Goal: Task Accomplishment & Management: Use online tool/utility

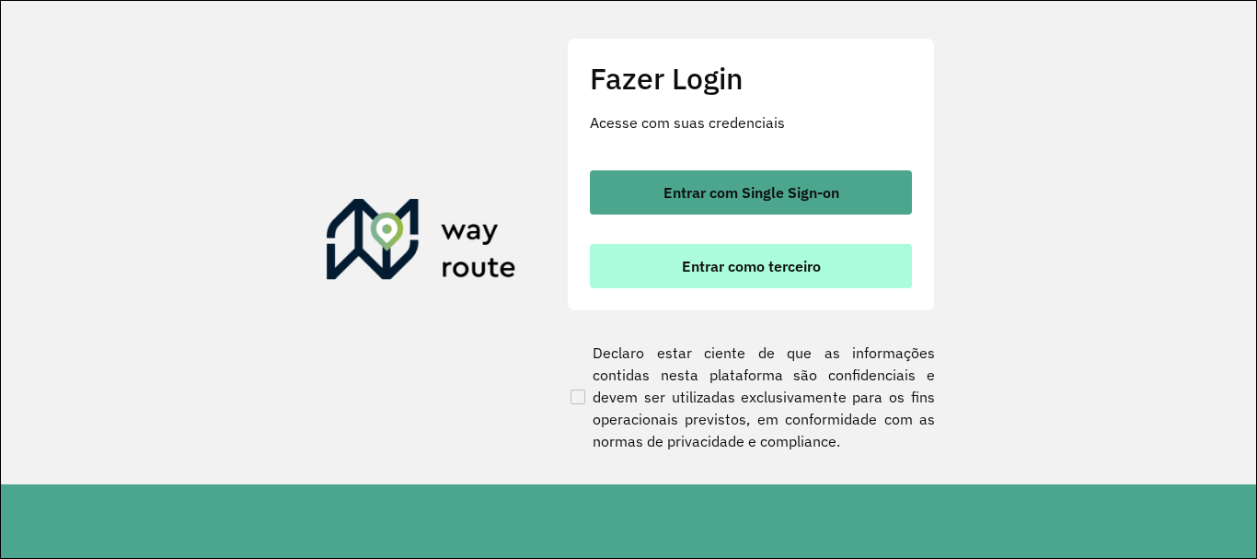
click at [671, 259] on button "Entrar como terceiro" at bounding box center [751, 266] width 322 height 44
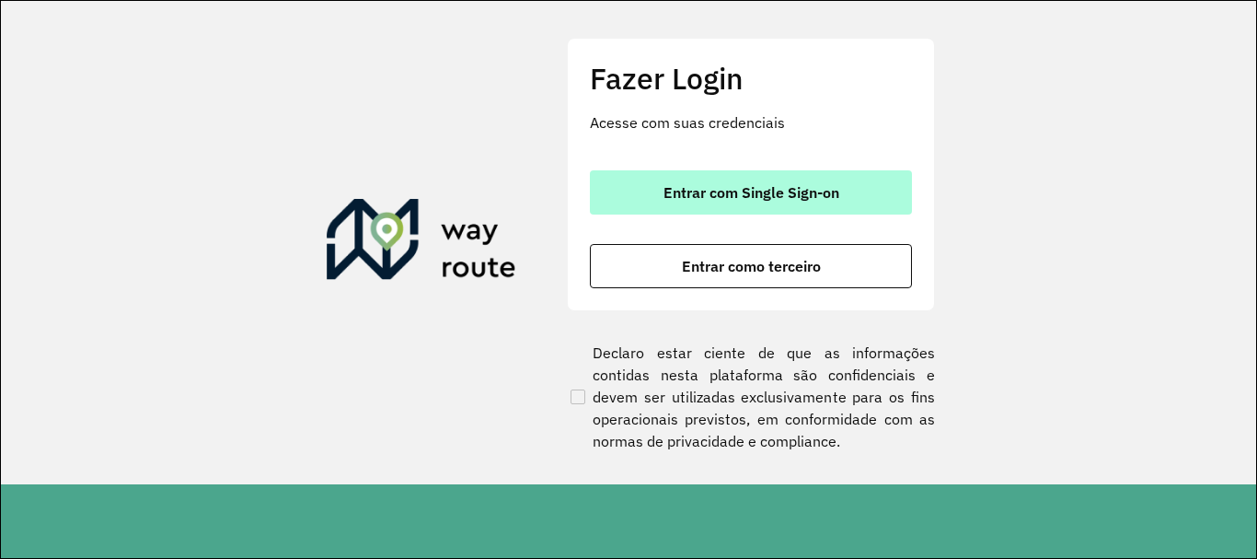
click at [761, 198] on span "Entrar com Single Sign-on" at bounding box center [751, 192] width 176 height 15
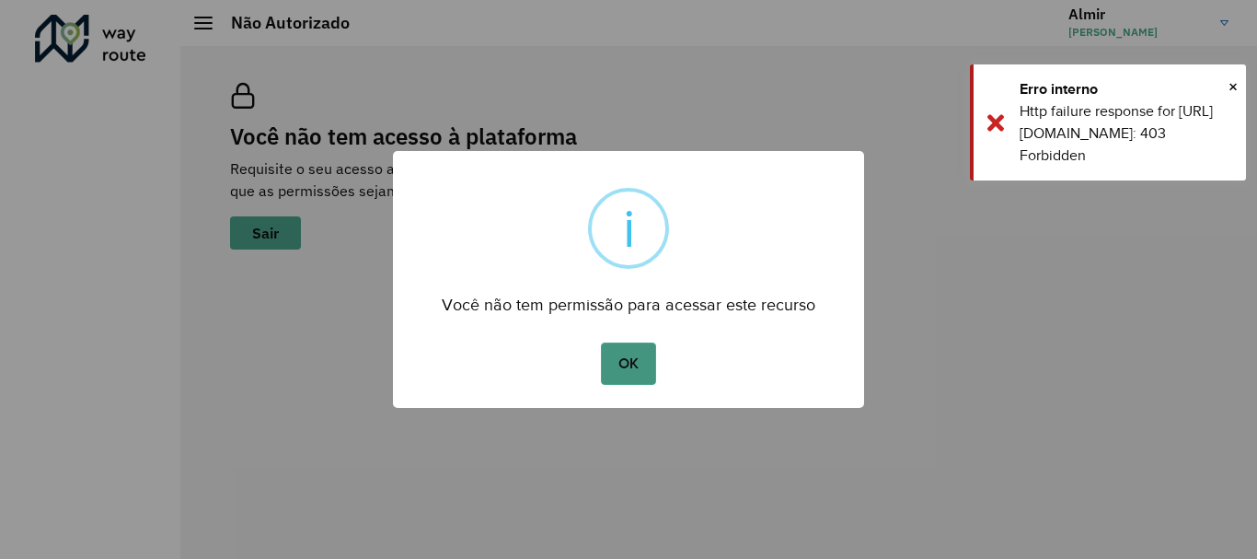
click at [628, 363] on button "OK" at bounding box center [628, 363] width 54 height 42
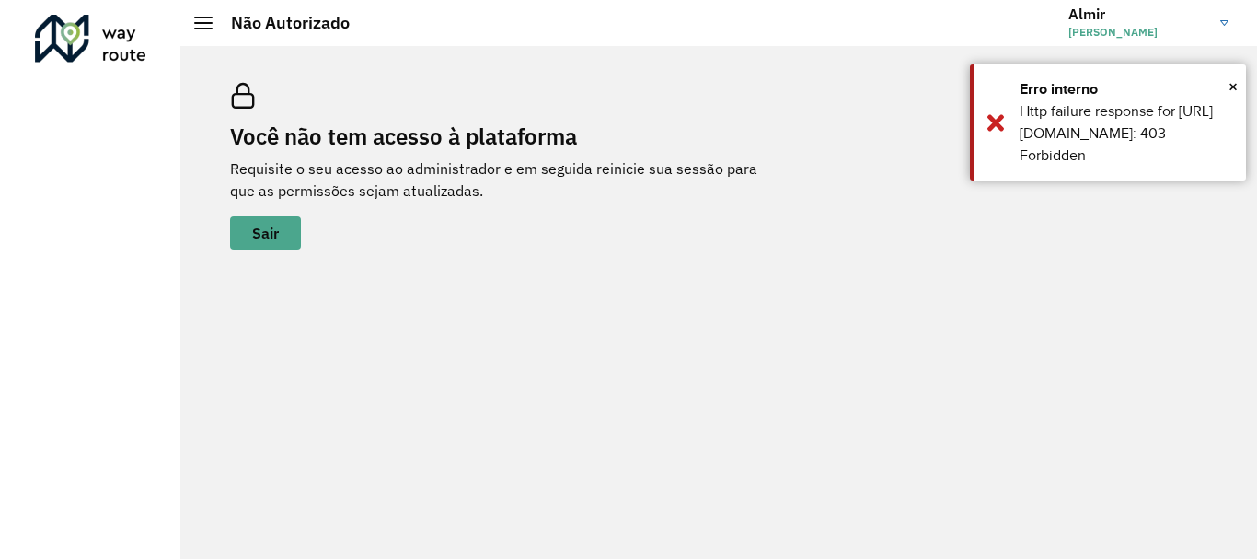
click at [1223, 23] on img at bounding box center [1224, 23] width 8 height 6
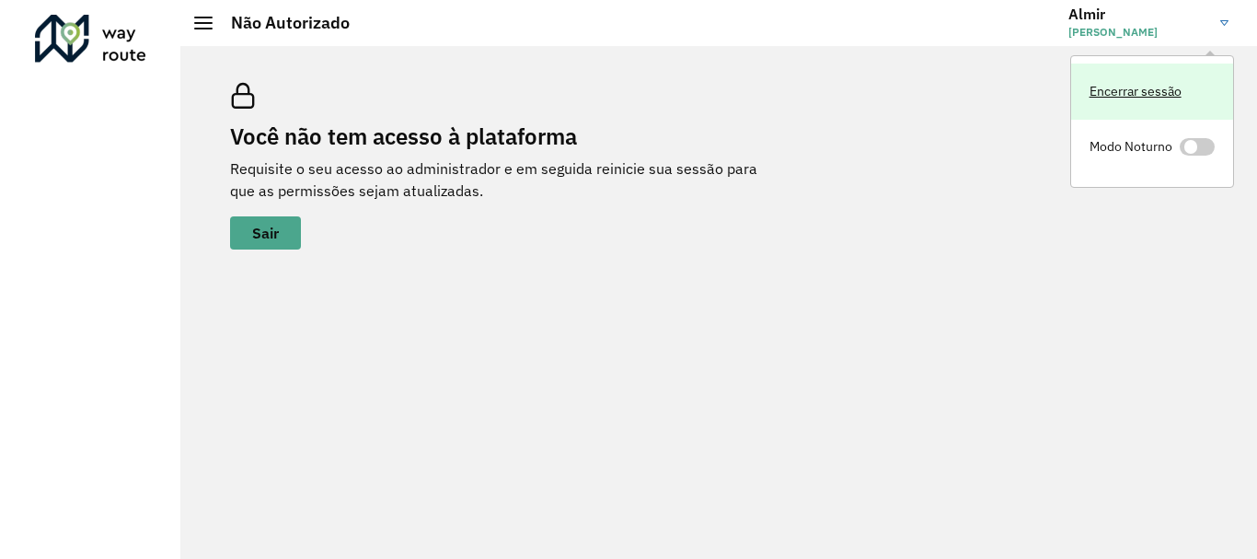
click at [1127, 93] on link "Encerrar sessão" at bounding box center [1152, 91] width 162 height 56
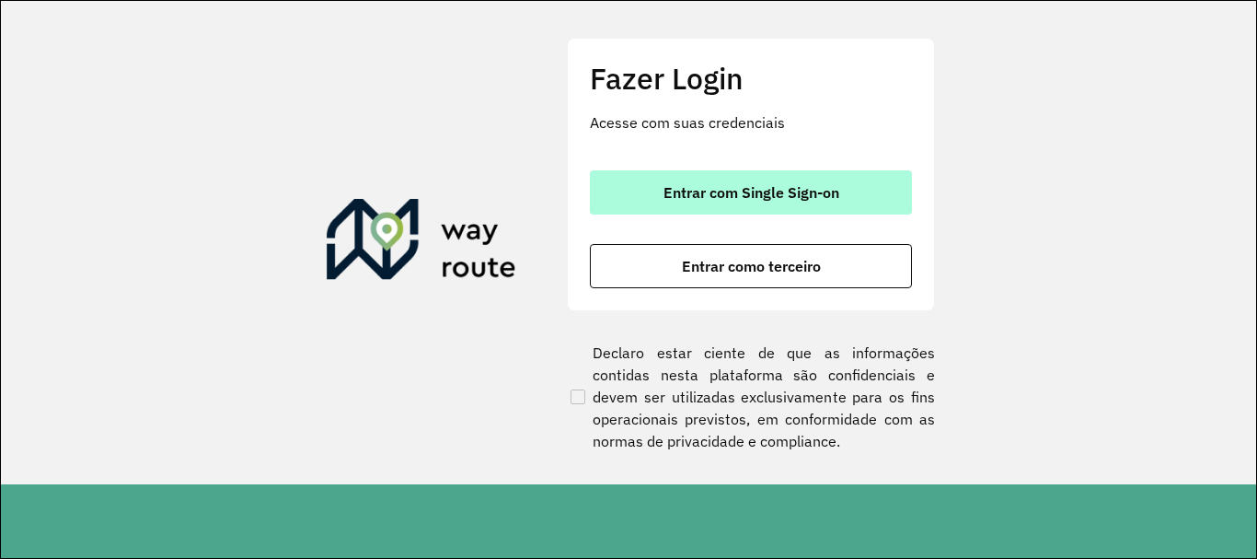
click at [737, 203] on button "Entrar com Single Sign-on" at bounding box center [751, 192] width 322 height 44
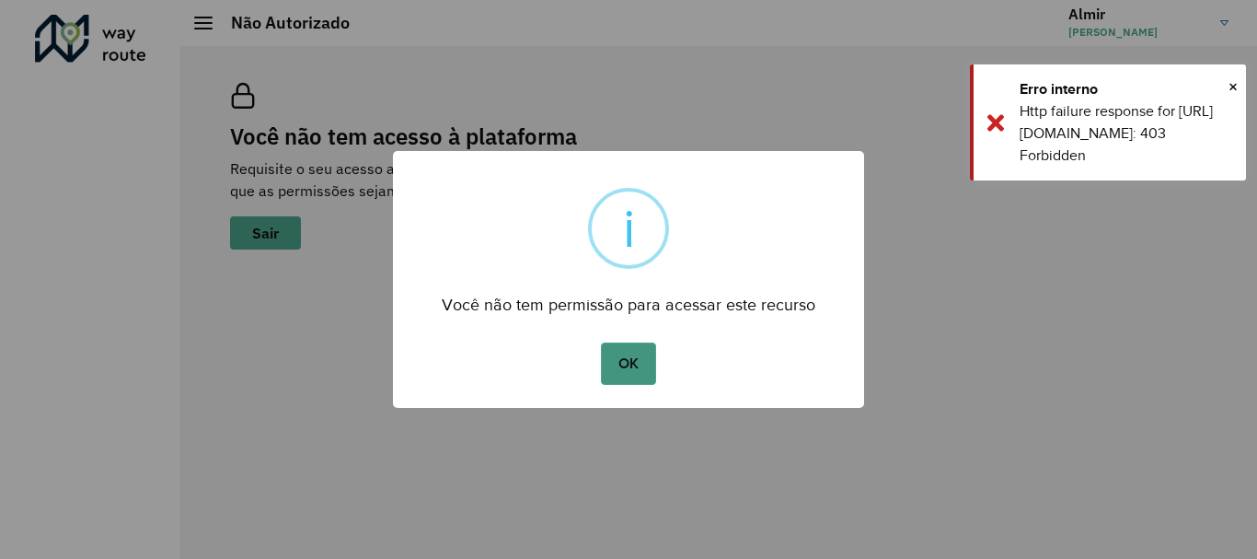
click at [643, 360] on button "OK" at bounding box center [628, 363] width 54 height 42
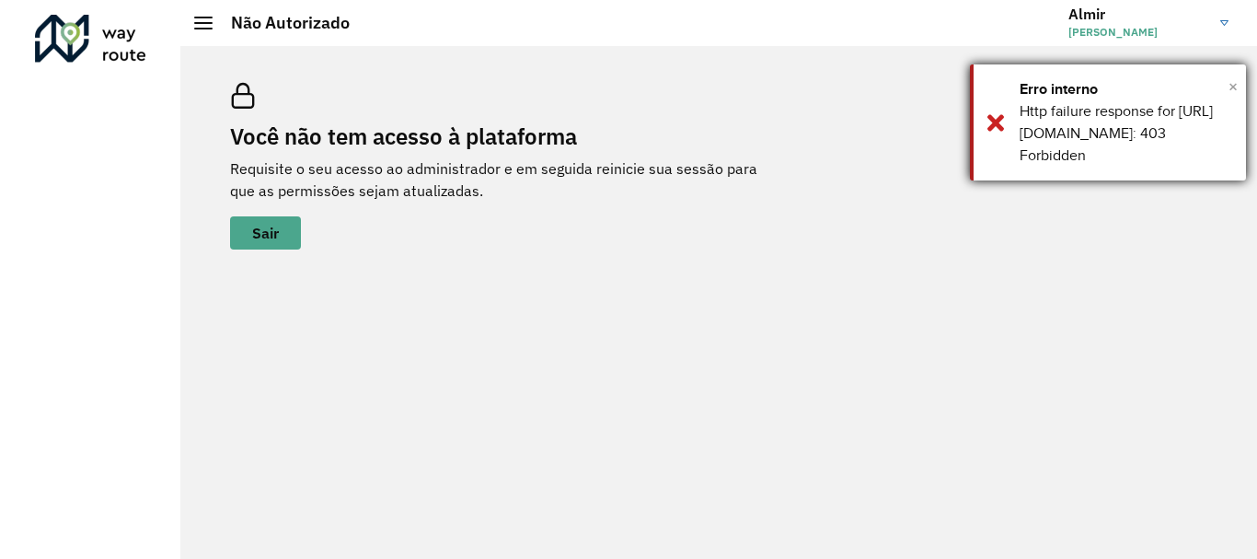
click at [1234, 87] on span "×" at bounding box center [1232, 87] width 9 height 28
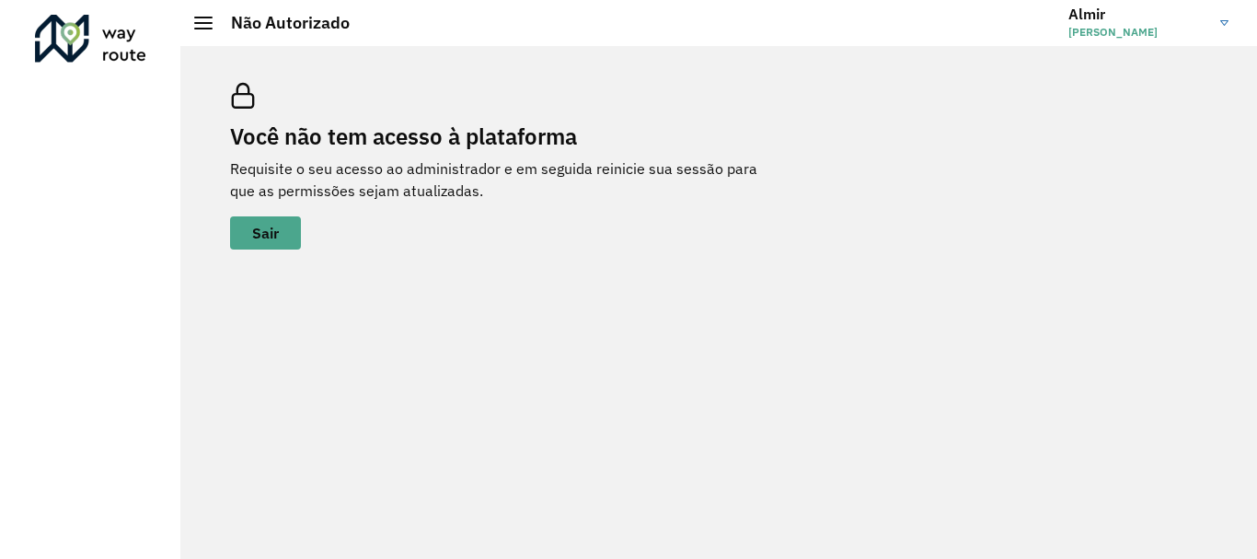
click at [1193, 27] on span "Almir José De Sousa Júnior" at bounding box center [1137, 32] width 138 height 17
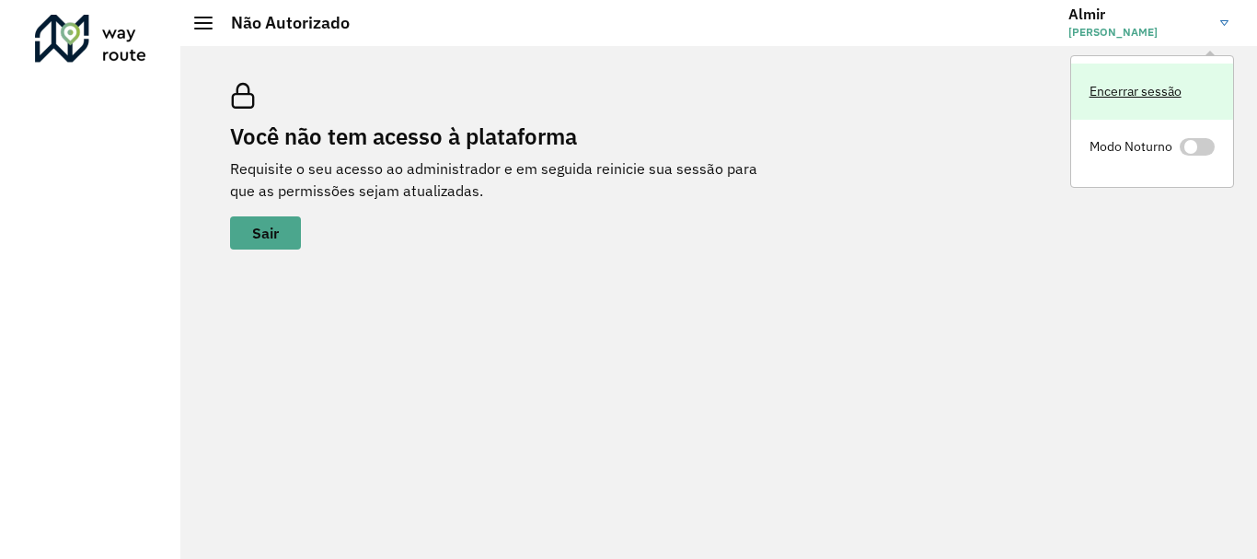
click at [1125, 86] on link "Encerrar sessão" at bounding box center [1152, 91] width 162 height 56
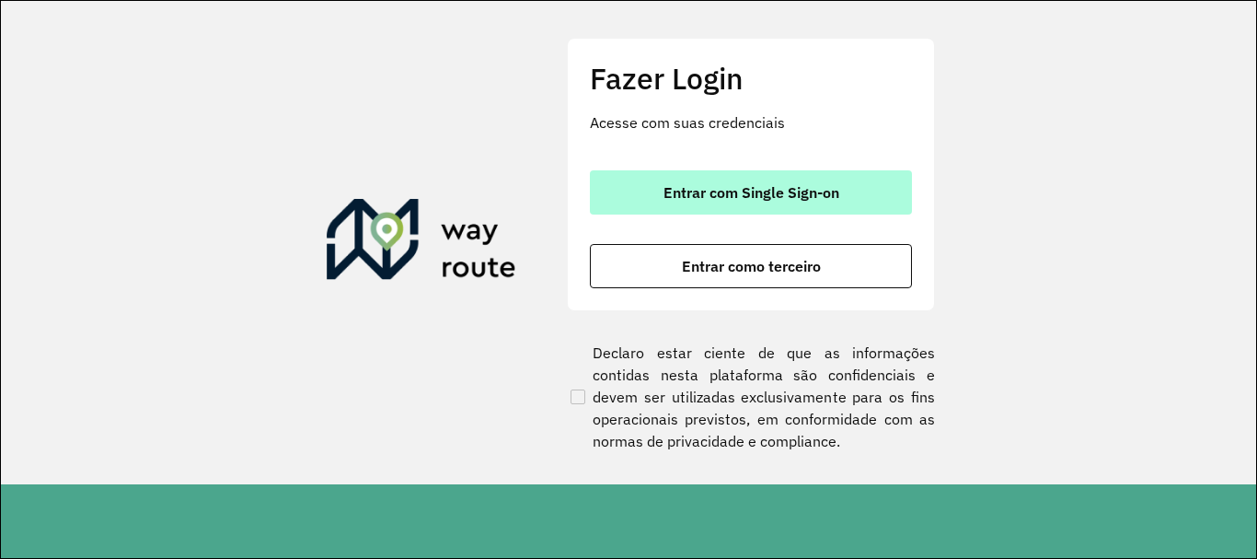
click at [669, 170] on button "Entrar com Single Sign-on" at bounding box center [751, 192] width 322 height 44
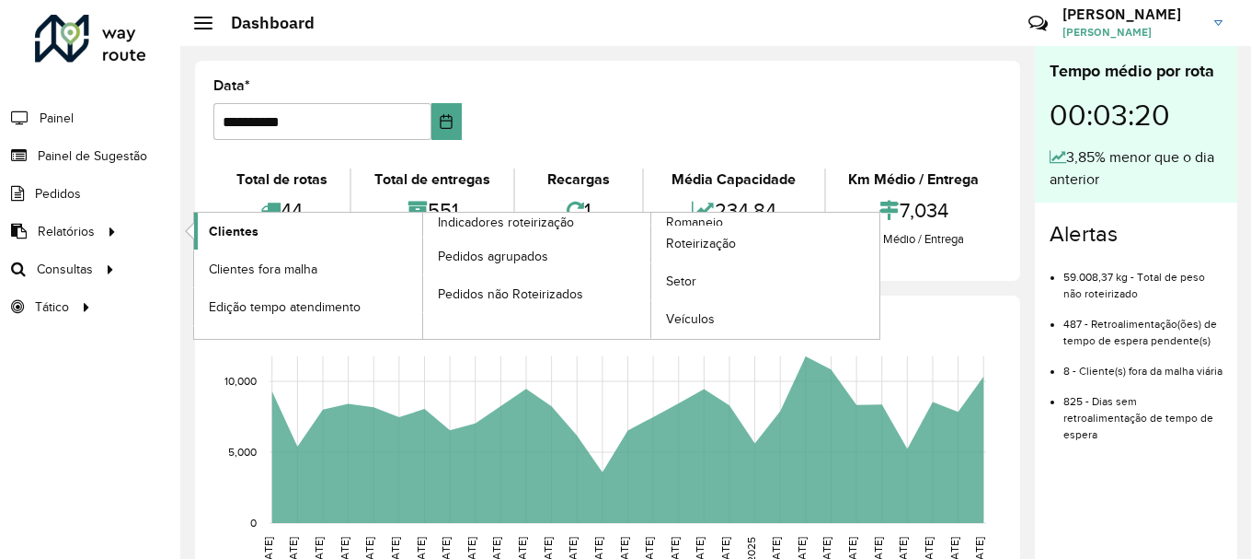
click at [239, 231] on span "Clientes" at bounding box center [234, 231] width 50 height 19
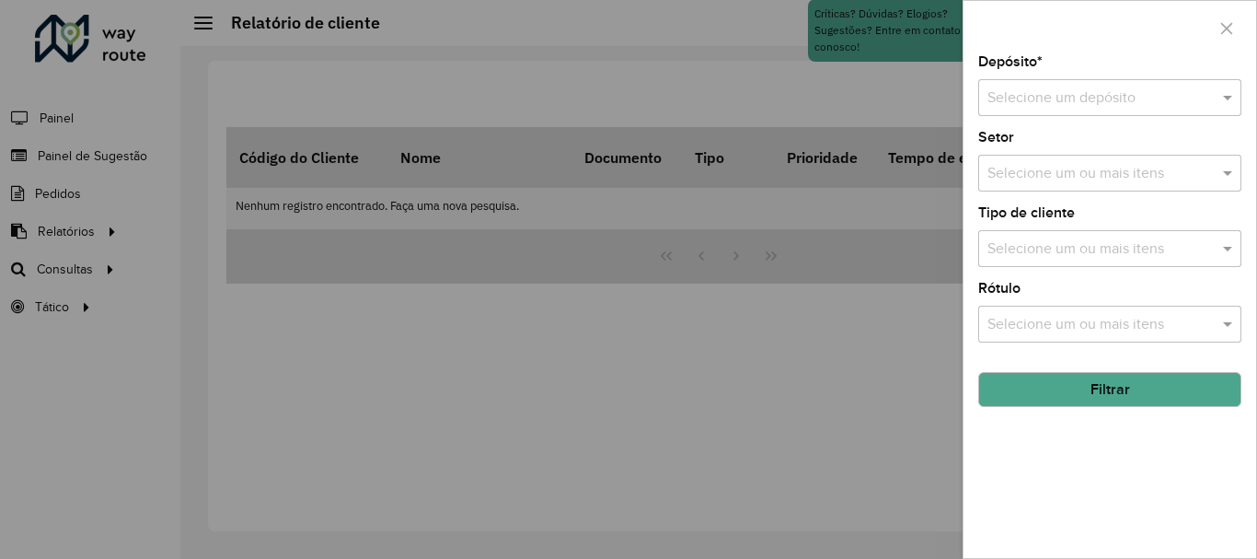
click at [1130, 102] on input "text" at bounding box center [1091, 98] width 208 height 22
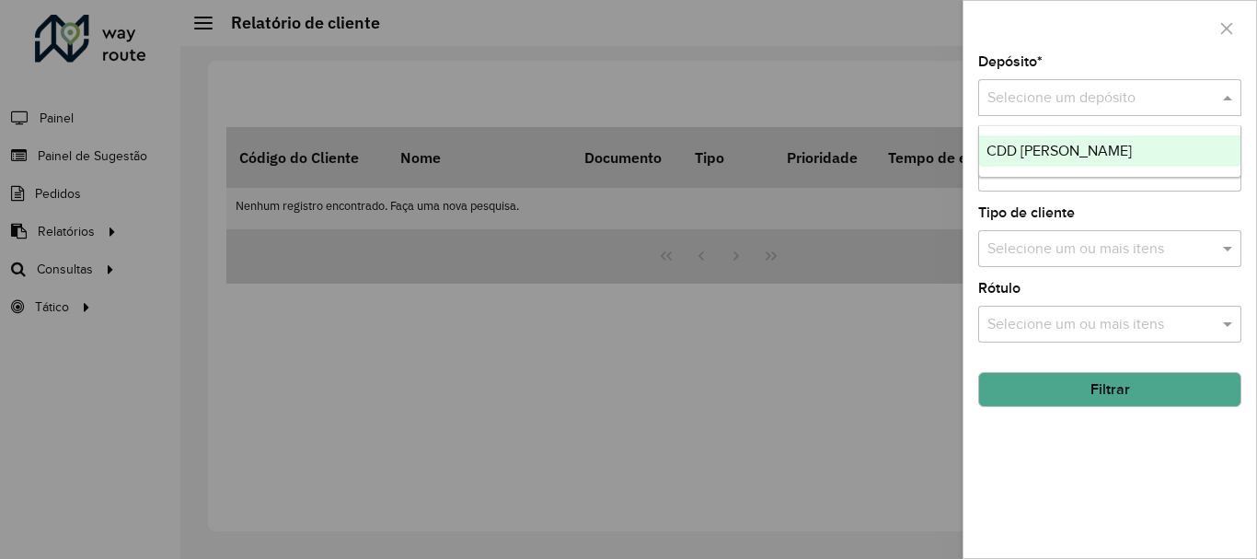
click at [1082, 148] on span "CDD [PERSON_NAME]" at bounding box center [1058, 151] width 145 height 16
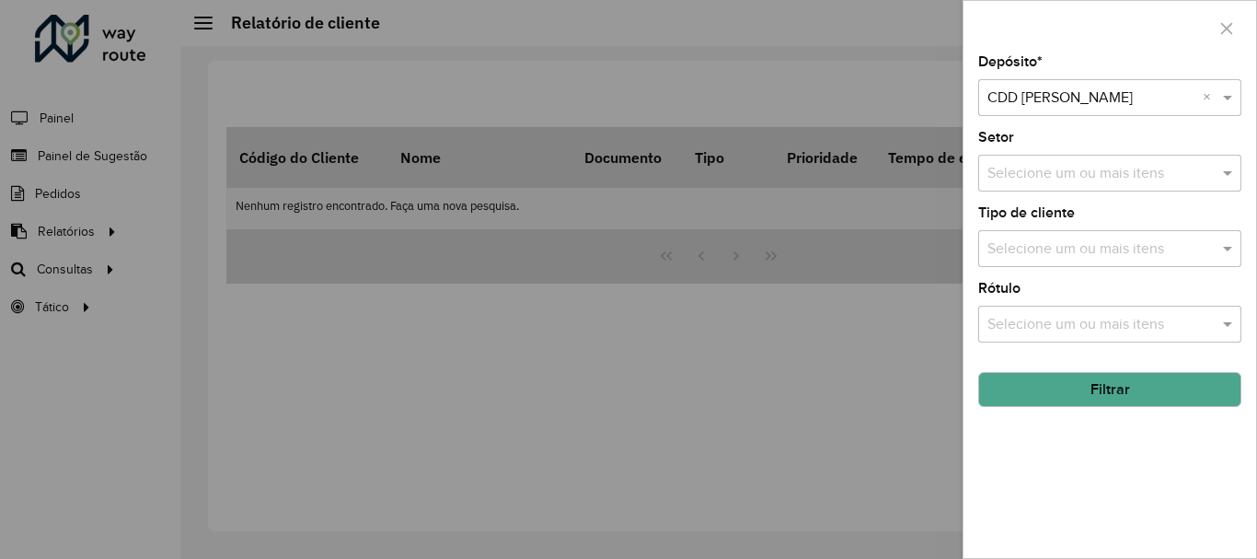
click at [1065, 178] on input "text" at bounding box center [1101, 174] width 236 height 22
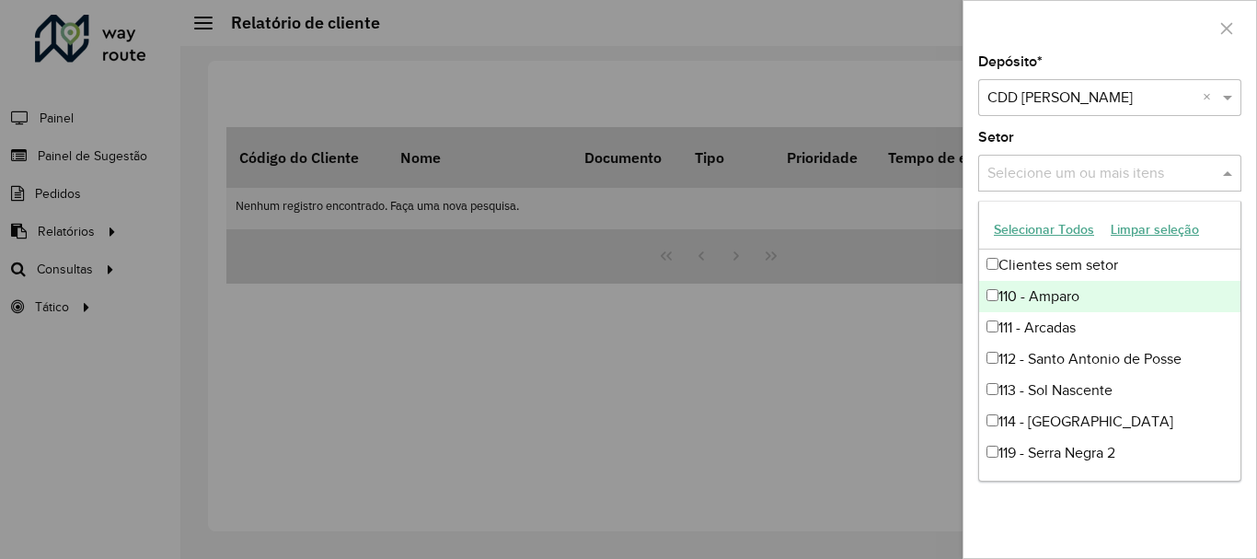
click at [831, 349] on div at bounding box center [628, 279] width 1257 height 559
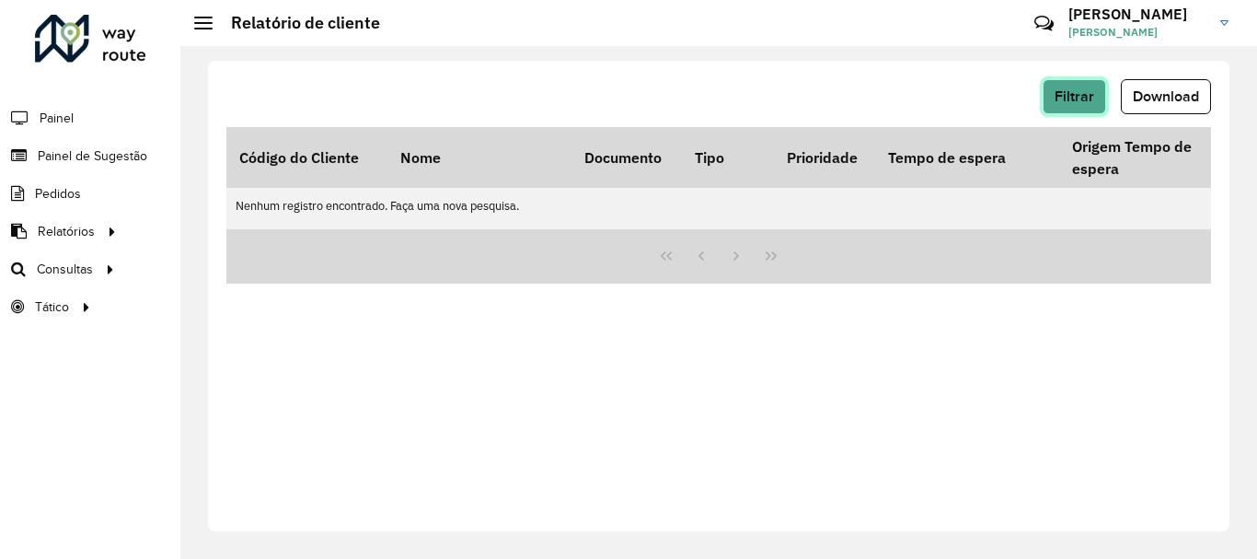
click at [1078, 106] on button "Filtrar" at bounding box center [1074, 96] width 63 height 35
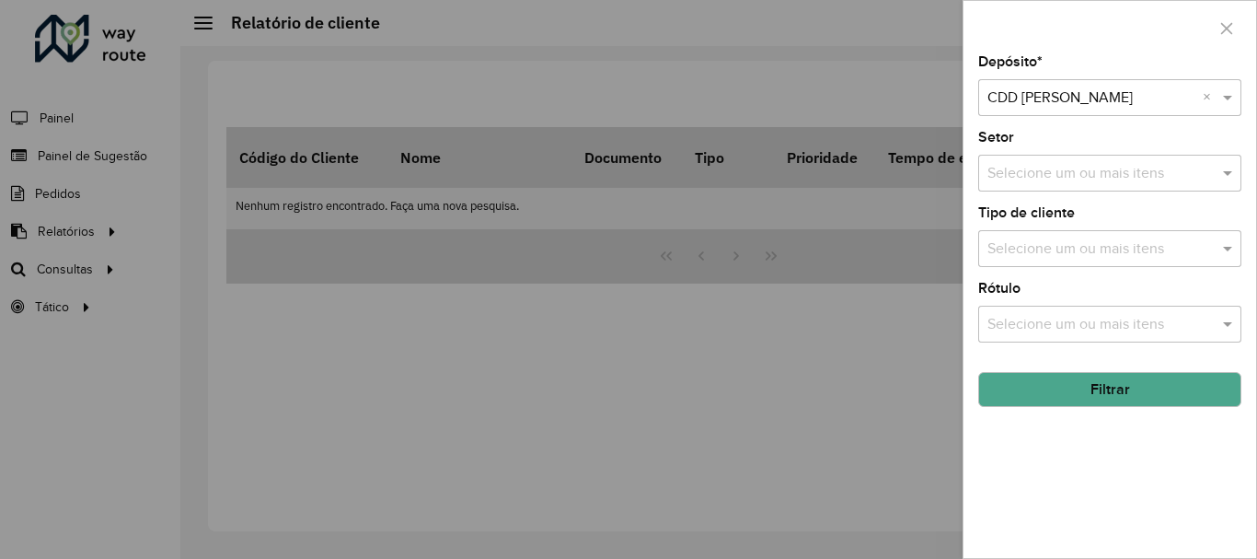
click at [1050, 245] on input "text" at bounding box center [1101, 249] width 236 height 22
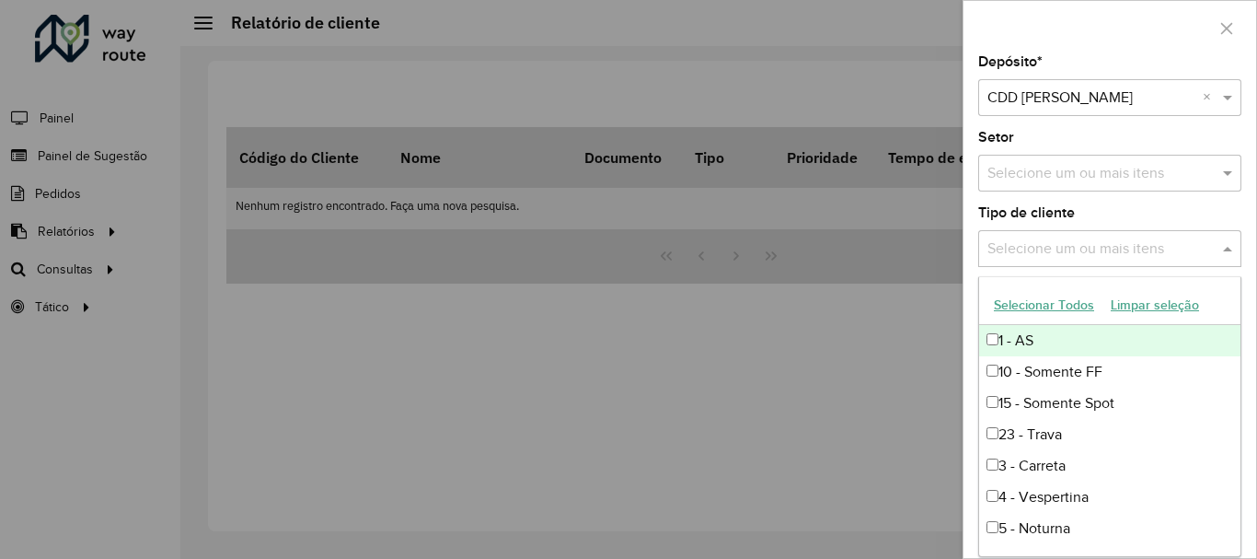
click at [1050, 245] on input "text" at bounding box center [1101, 249] width 236 height 22
click at [1042, 236] on div "Selecione um ou mais itens" at bounding box center [1109, 248] width 263 height 37
click at [1213, 212] on div "Tipo de cliente Selecione um ou mais itens" at bounding box center [1109, 236] width 263 height 61
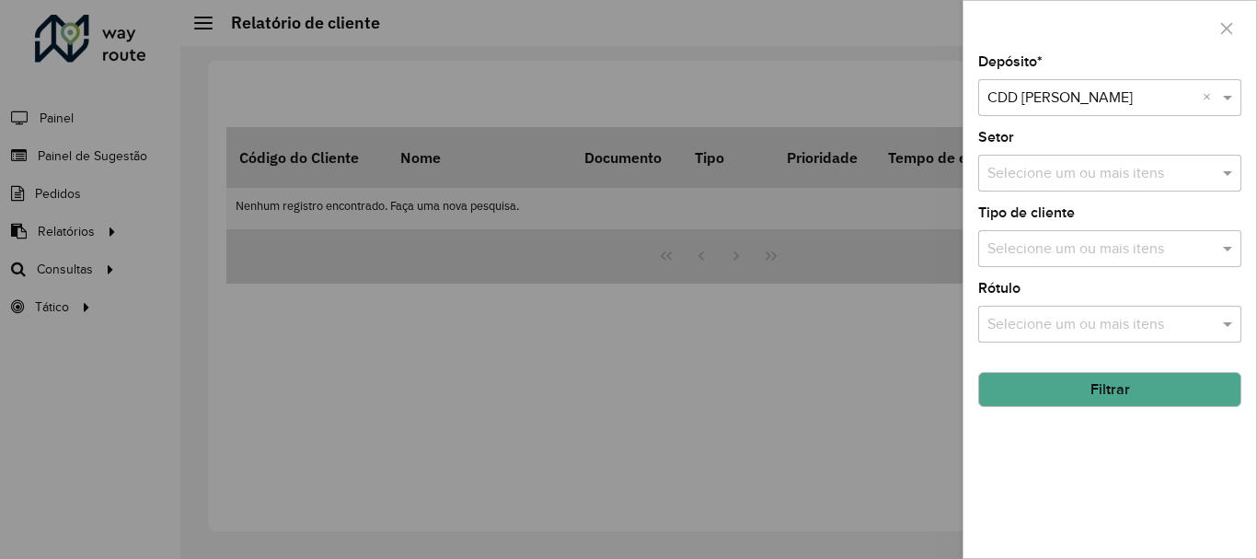
click at [1095, 396] on button "Filtrar" at bounding box center [1109, 389] width 263 height 35
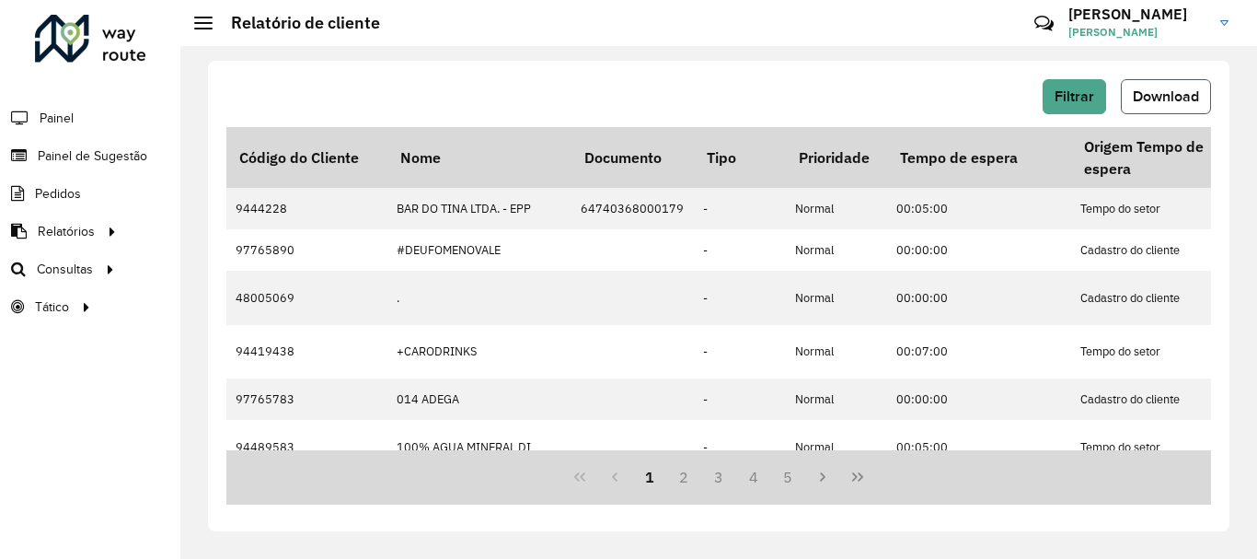
click at [1148, 95] on span "Download" at bounding box center [1166, 96] width 66 height 16
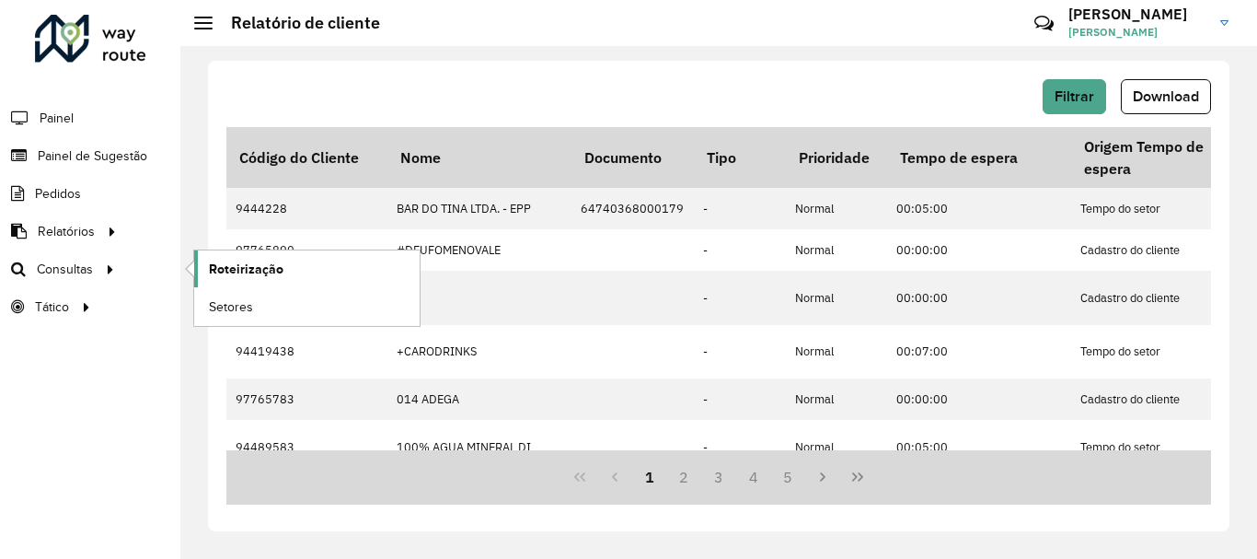
click at [261, 272] on span "Roteirização" at bounding box center [246, 268] width 75 height 19
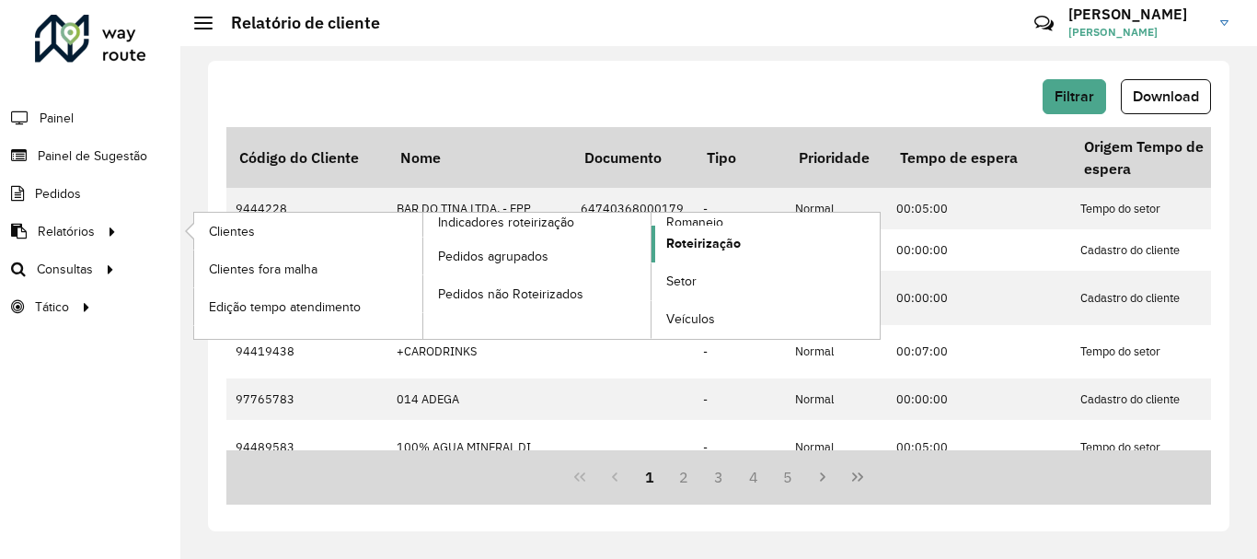
click at [697, 245] on span "Roteirização" at bounding box center [703, 243] width 75 height 19
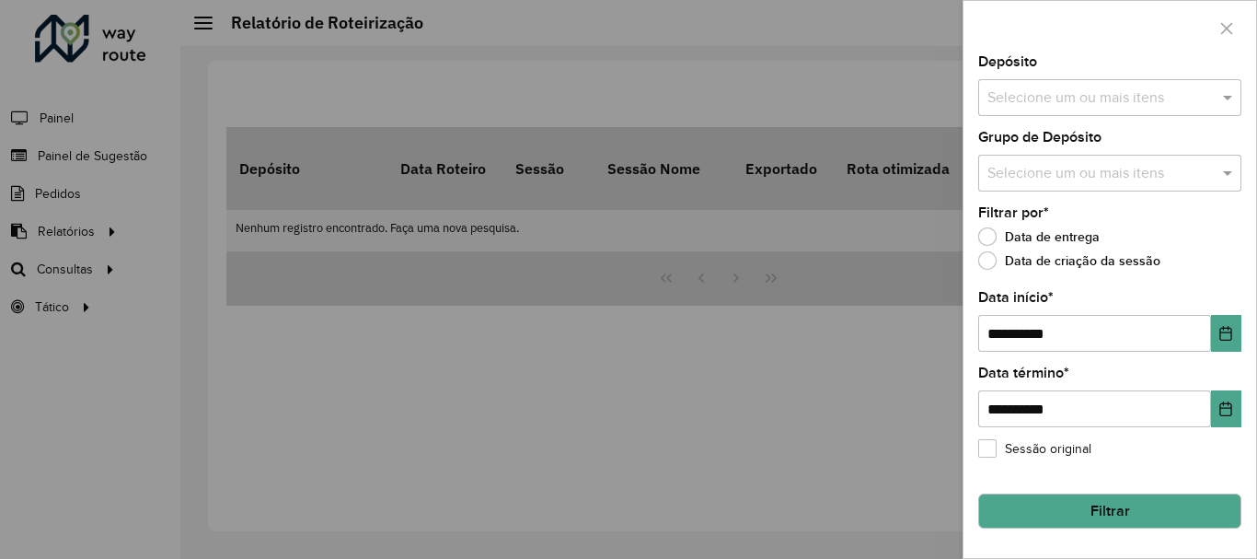
click at [1099, 110] on div "Selecione um ou mais itens" at bounding box center [1109, 97] width 263 height 37
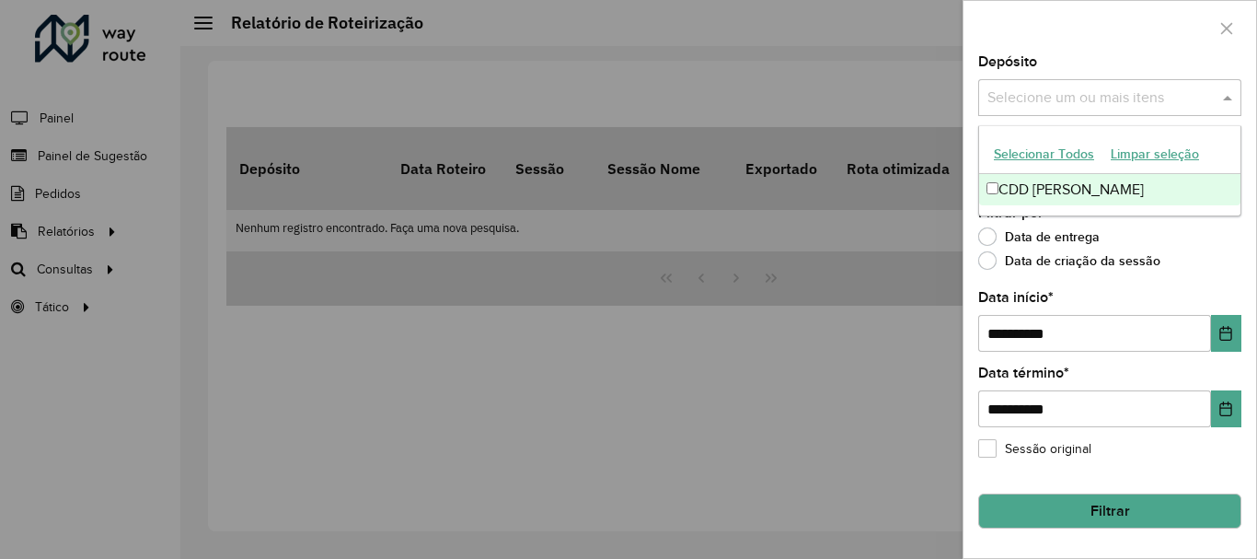
click at [1020, 189] on div "CDD [PERSON_NAME]" at bounding box center [1109, 189] width 261 height 31
click at [1182, 241] on div "Data de entrega" at bounding box center [1109, 241] width 263 height 22
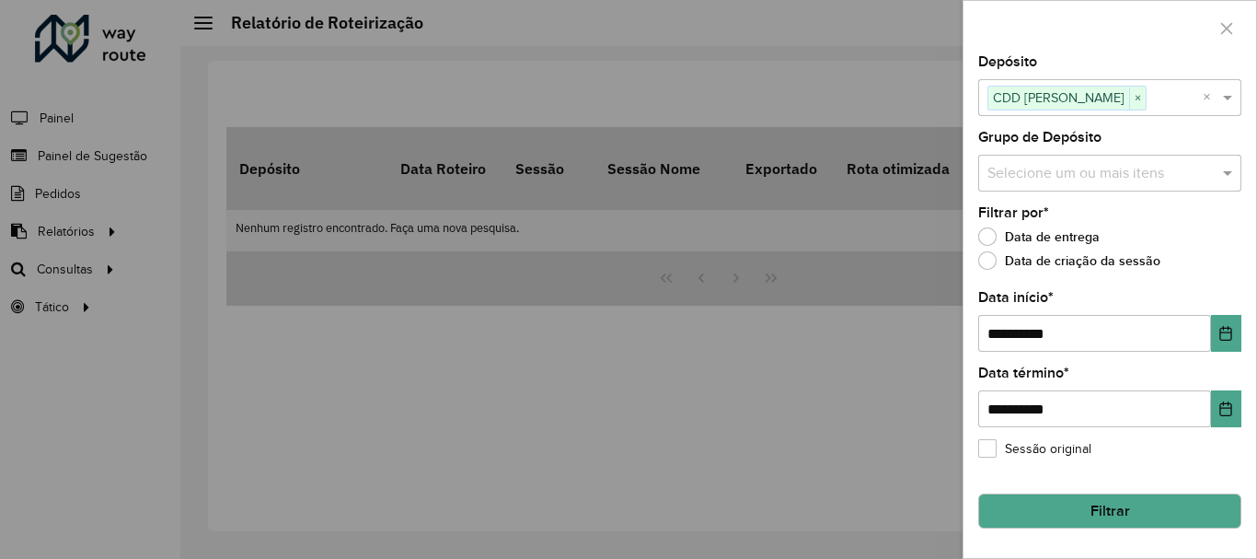
click at [1136, 185] on div "Selecione um ou mais itens" at bounding box center [1109, 173] width 263 height 37
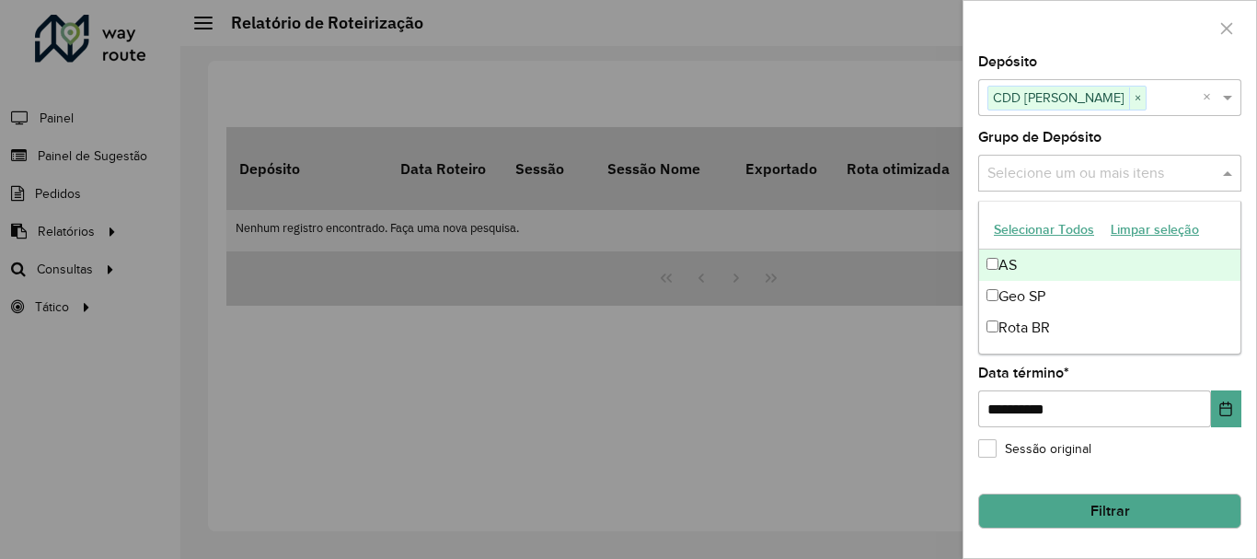
click at [1136, 185] on div "Selecione um ou mais itens" at bounding box center [1109, 173] width 263 height 37
click at [1134, 136] on div "Grupo de Depósito Selecione um ou mais itens" at bounding box center [1109, 161] width 263 height 61
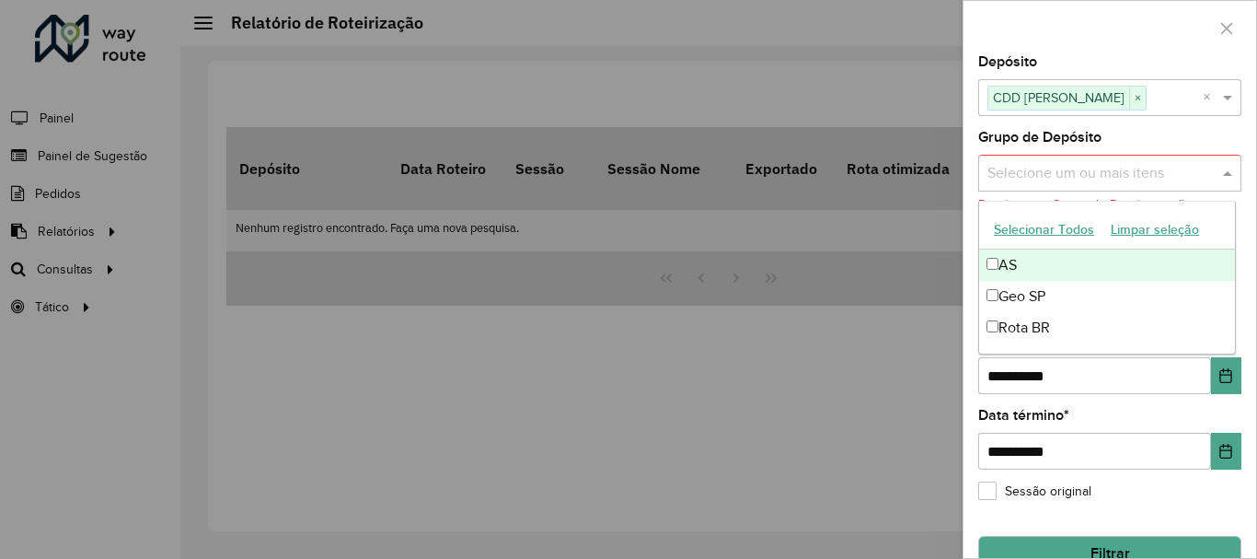
click at [1098, 176] on input "text" at bounding box center [1101, 174] width 236 height 22
click at [1047, 225] on button "Selecionar Todos" at bounding box center [1044, 229] width 117 height 29
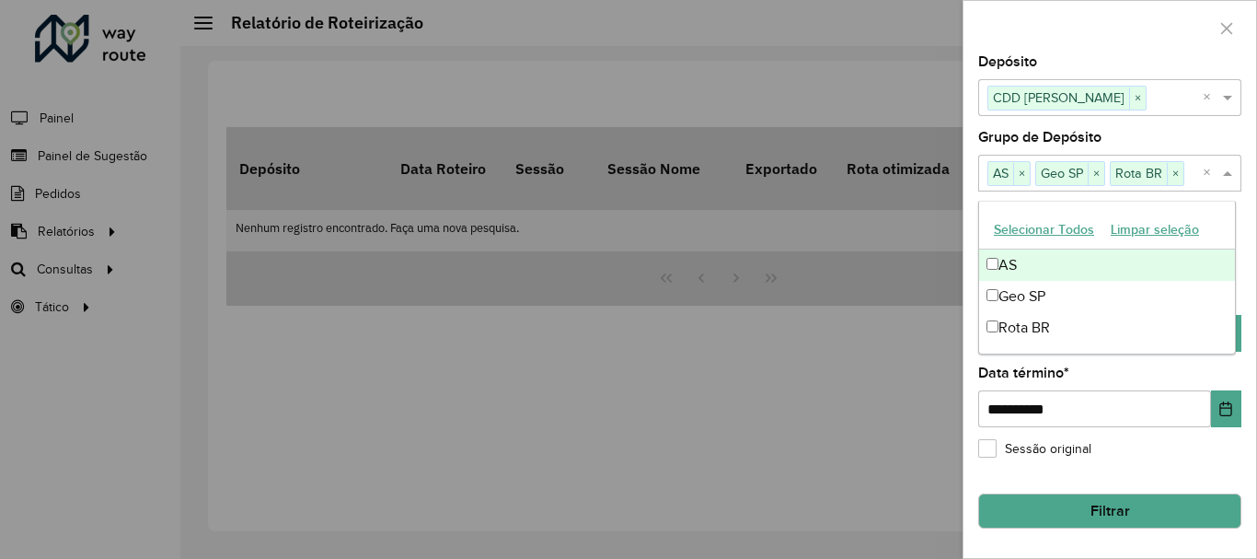
click at [1158, 135] on div "Grupo de Depósito Selecione um ou mais itens AS × Geo SP × Rota BR × ×" at bounding box center [1109, 161] width 263 height 61
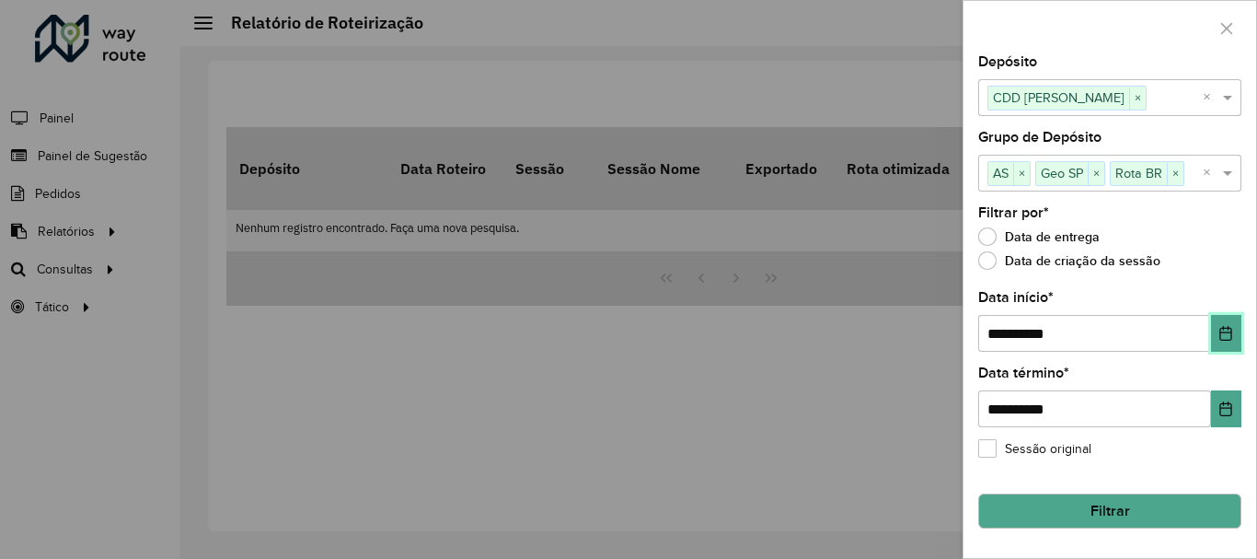
click at [1218, 332] on icon "Choose Date" at bounding box center [1225, 333] width 15 height 15
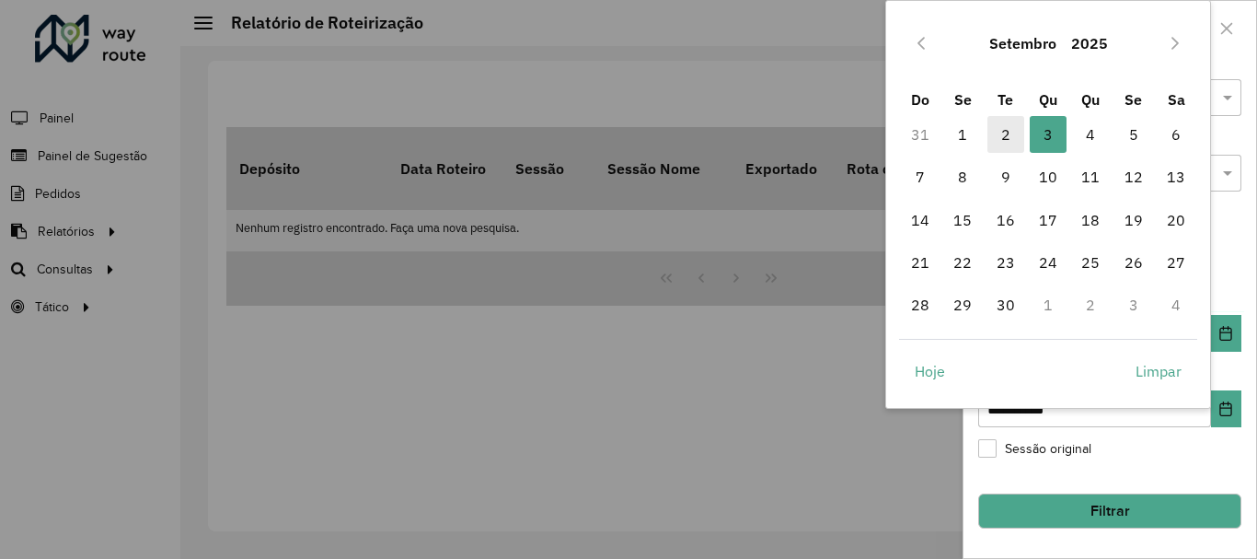
click at [1001, 143] on span "2" at bounding box center [1005, 134] width 37 height 37
type input "**********"
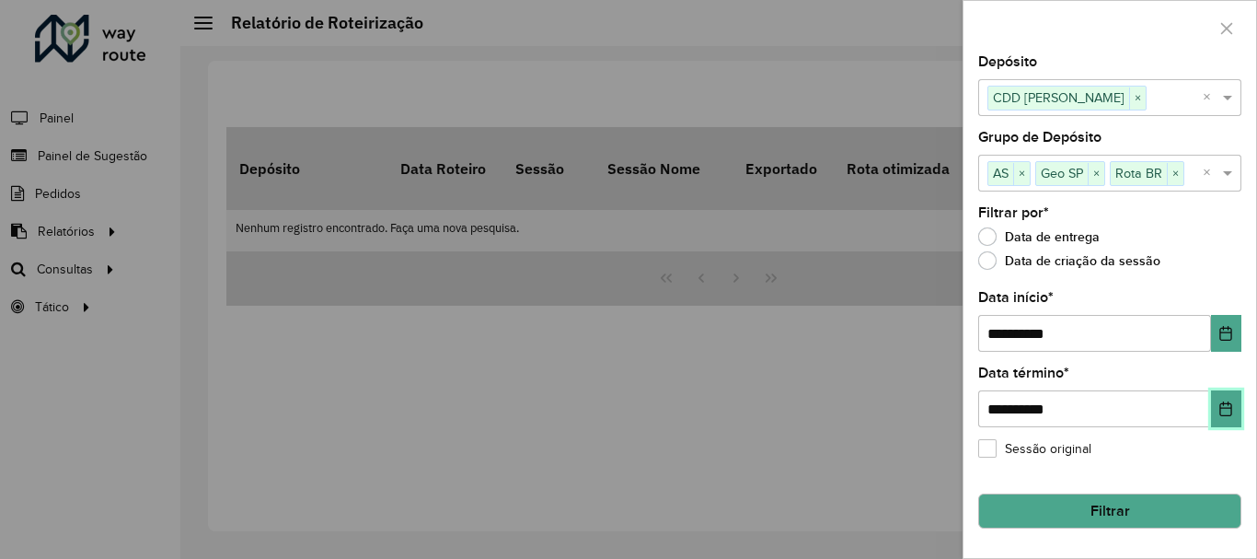
click at [1228, 405] on icon "Choose Date" at bounding box center [1225, 408] width 15 height 15
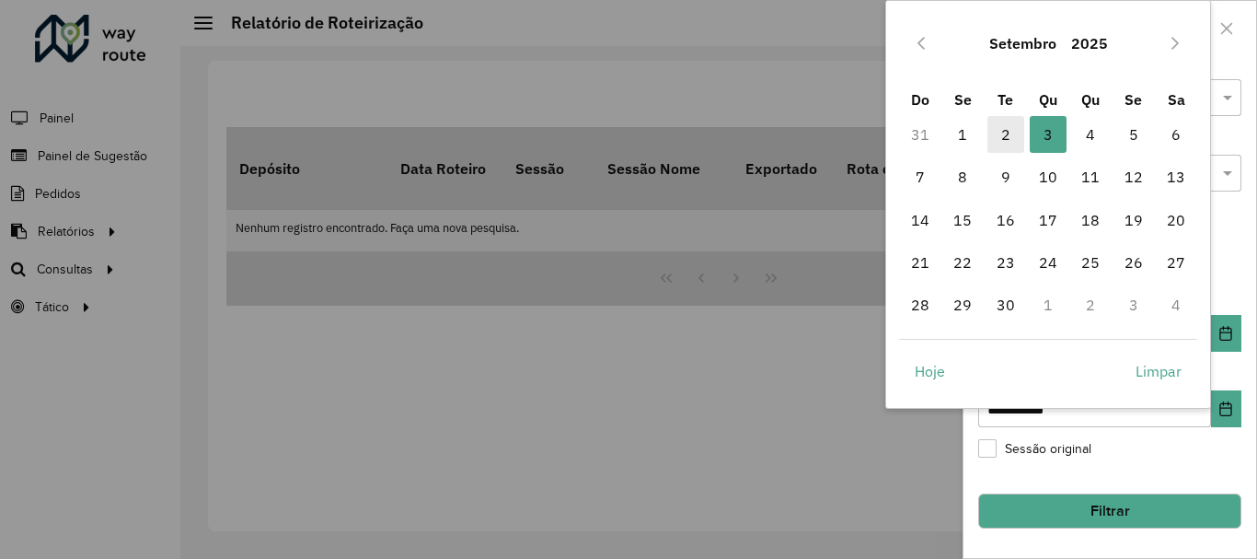
click at [997, 140] on span "2" at bounding box center [1005, 134] width 37 height 37
type input "**********"
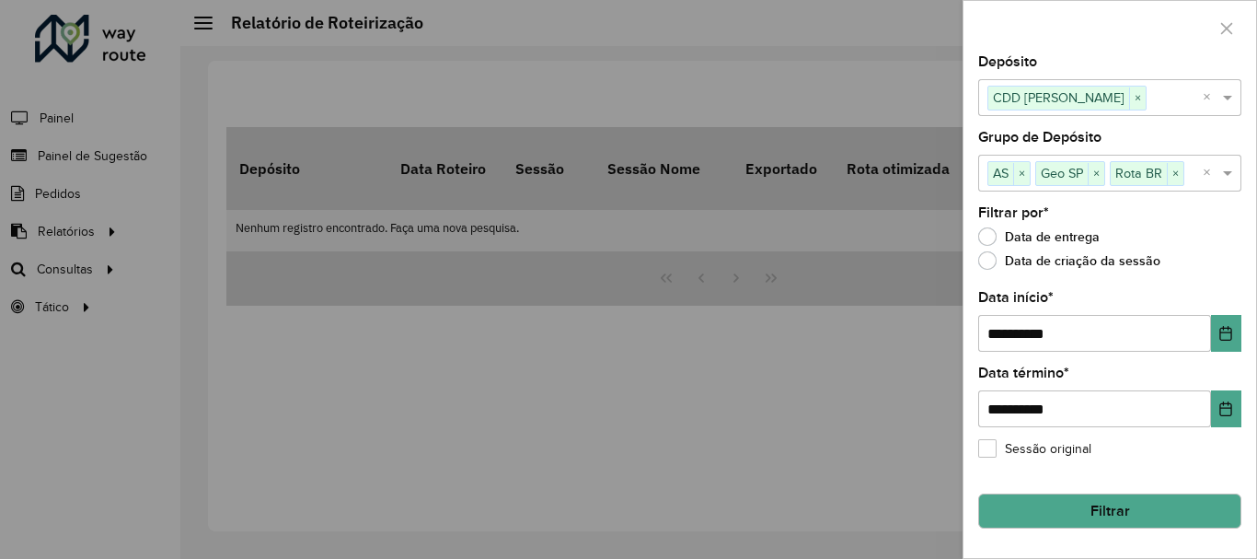
click at [1072, 503] on button "Filtrar" at bounding box center [1109, 510] width 263 height 35
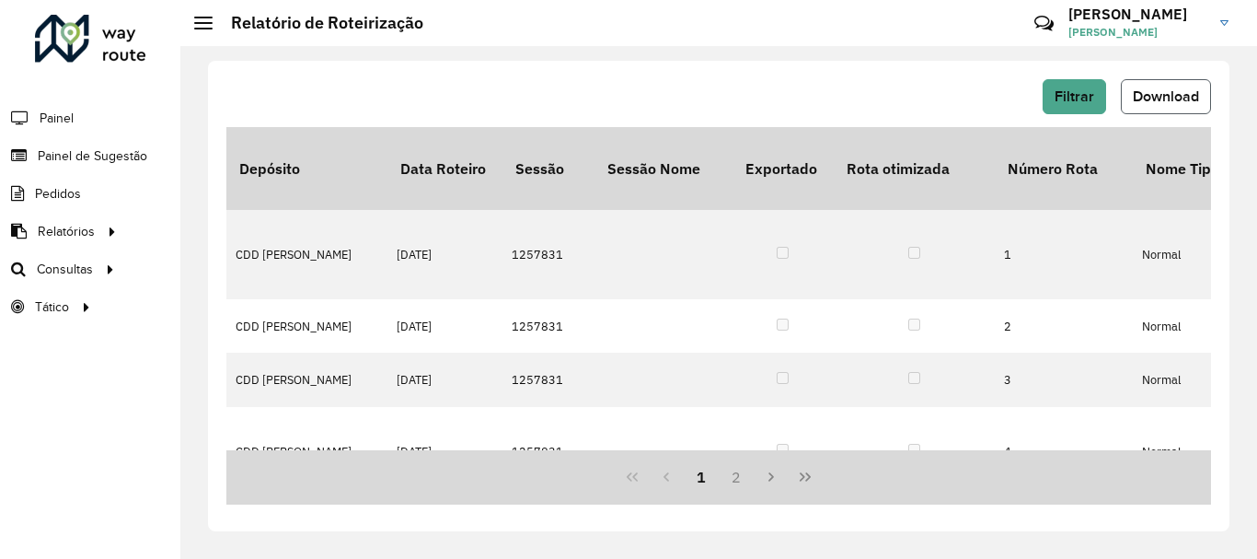
click at [1151, 91] on span "Download" at bounding box center [1166, 96] width 66 height 16
click at [1068, 100] on span "Filtrar" at bounding box center [1075, 96] width 40 height 16
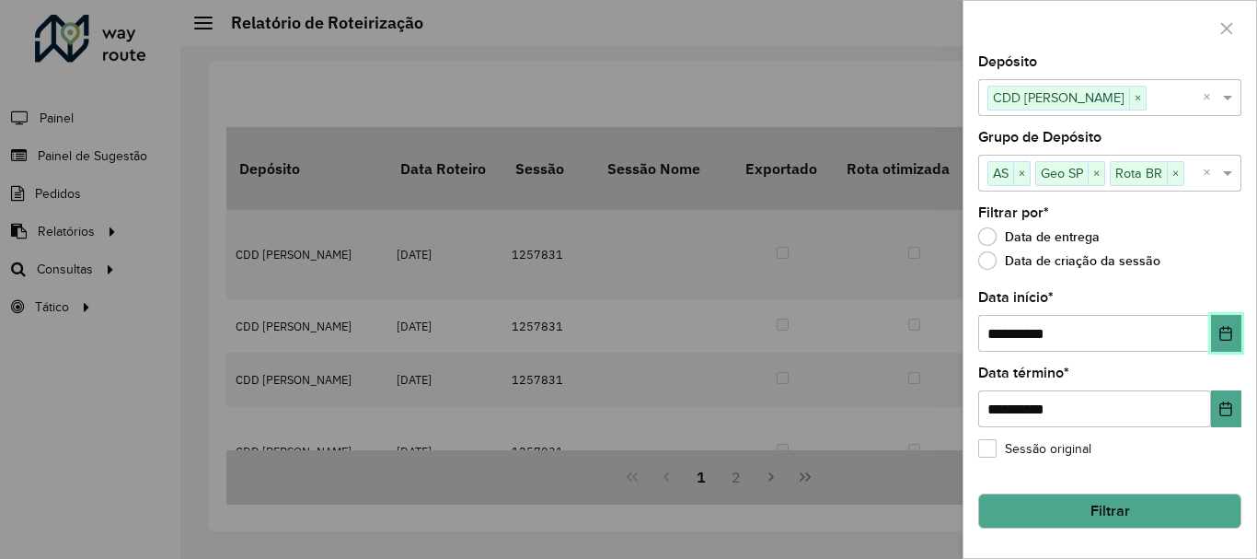
click at [1219, 332] on button "Choose Date" at bounding box center [1226, 333] width 30 height 37
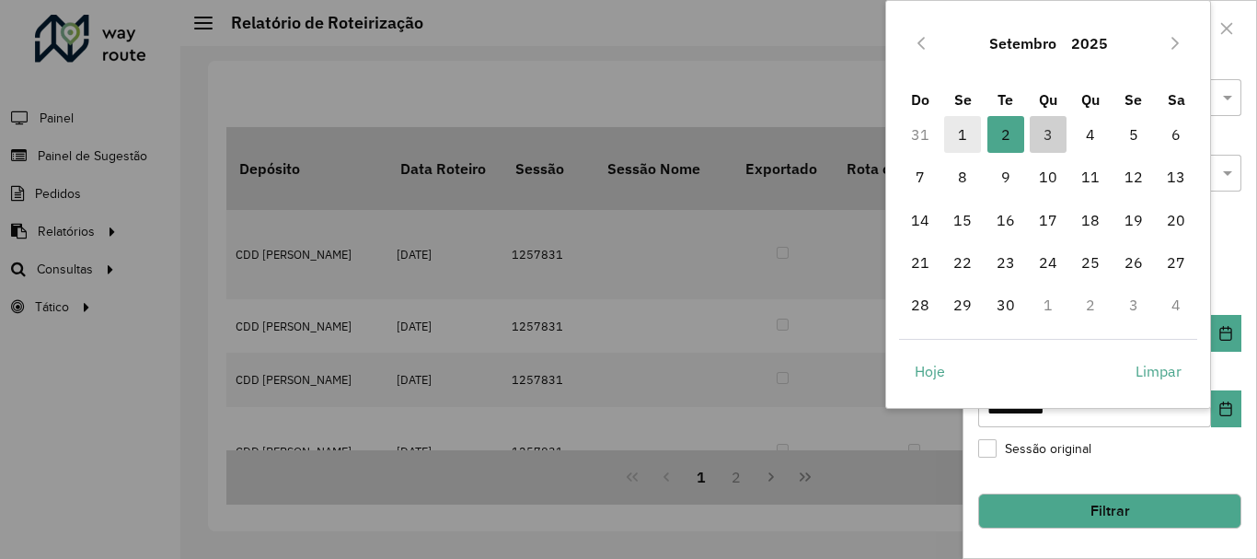
click at [963, 128] on span "1" at bounding box center [962, 134] width 37 height 37
type input "**********"
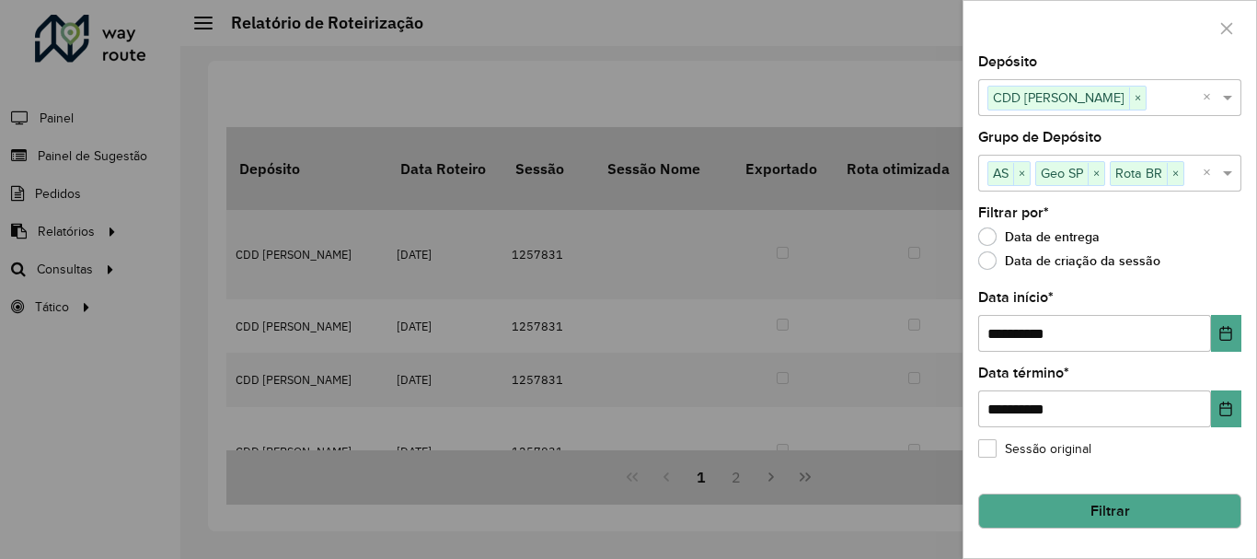
click at [1174, 509] on button "Filtrar" at bounding box center [1109, 510] width 263 height 35
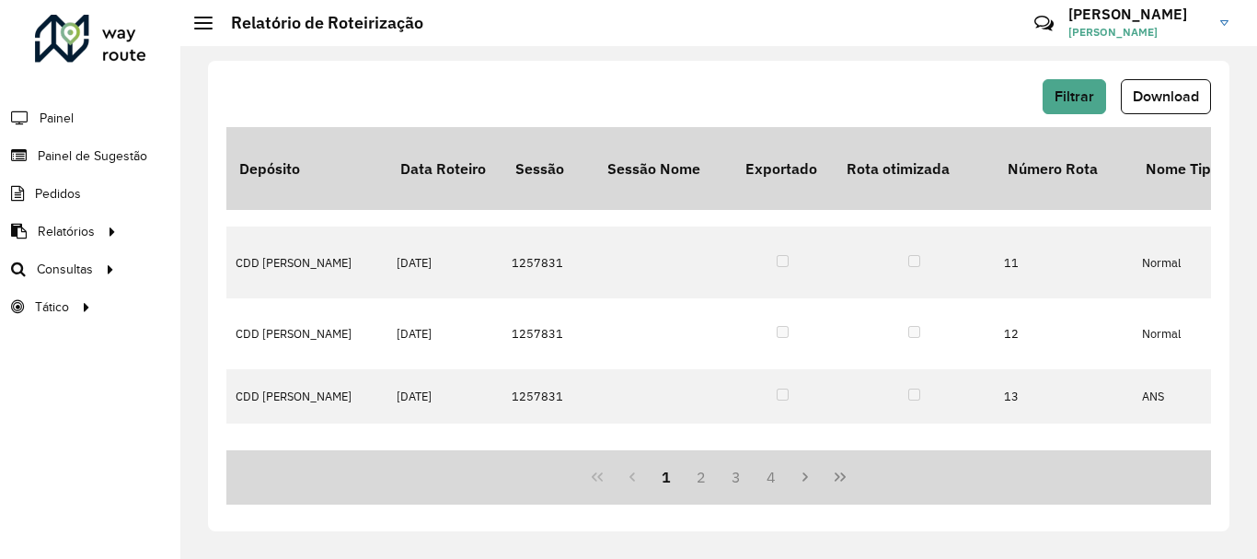
scroll to position [976, 0]
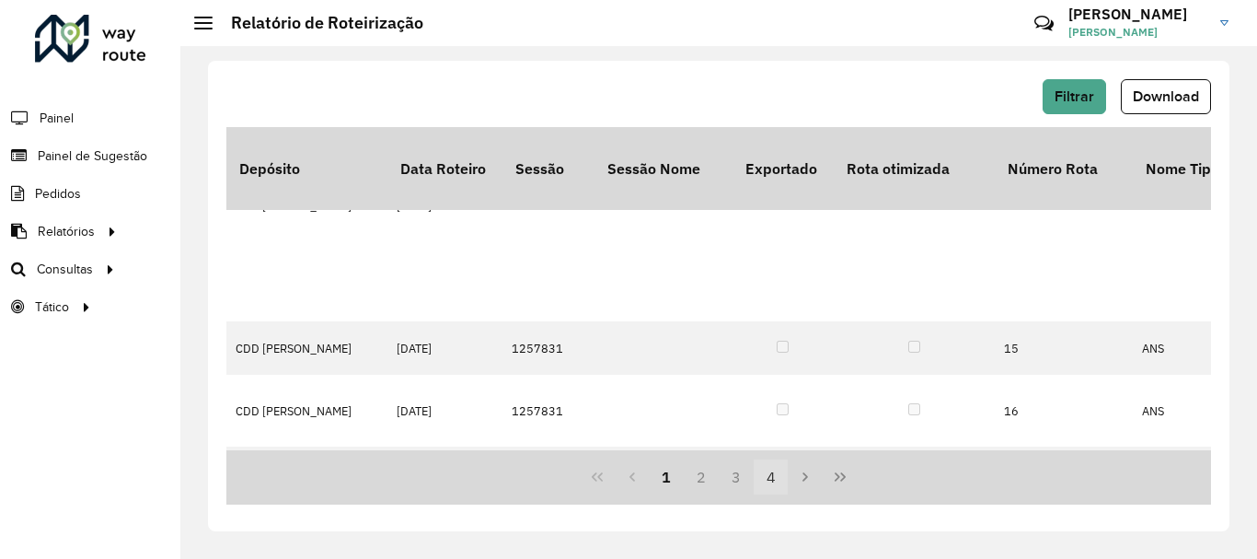
click at [770, 478] on button "4" at bounding box center [771, 476] width 35 height 35
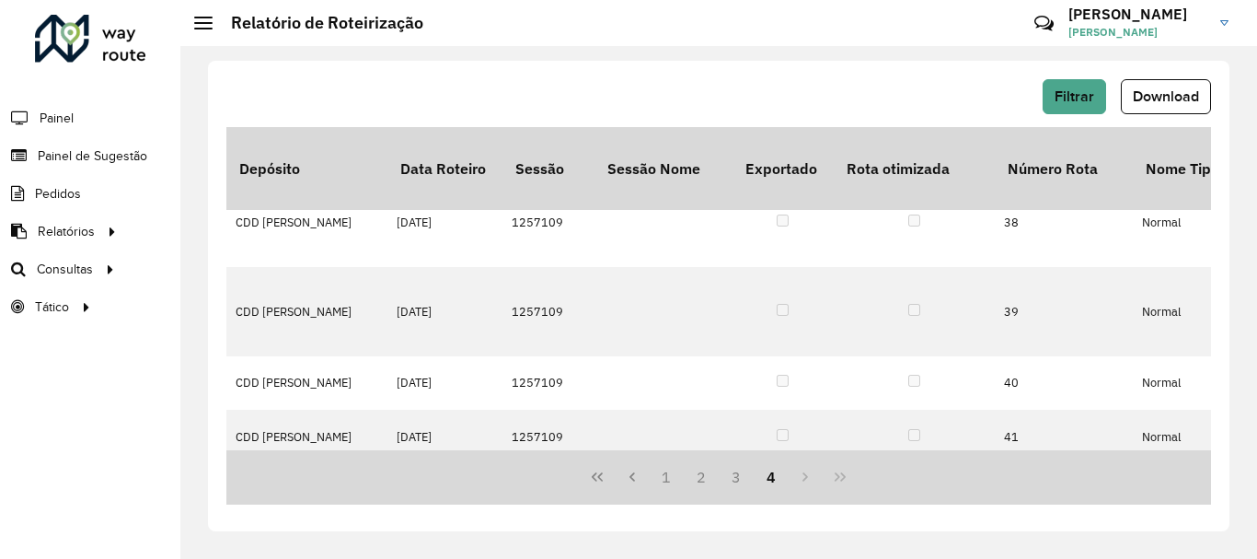
scroll to position [0, 0]
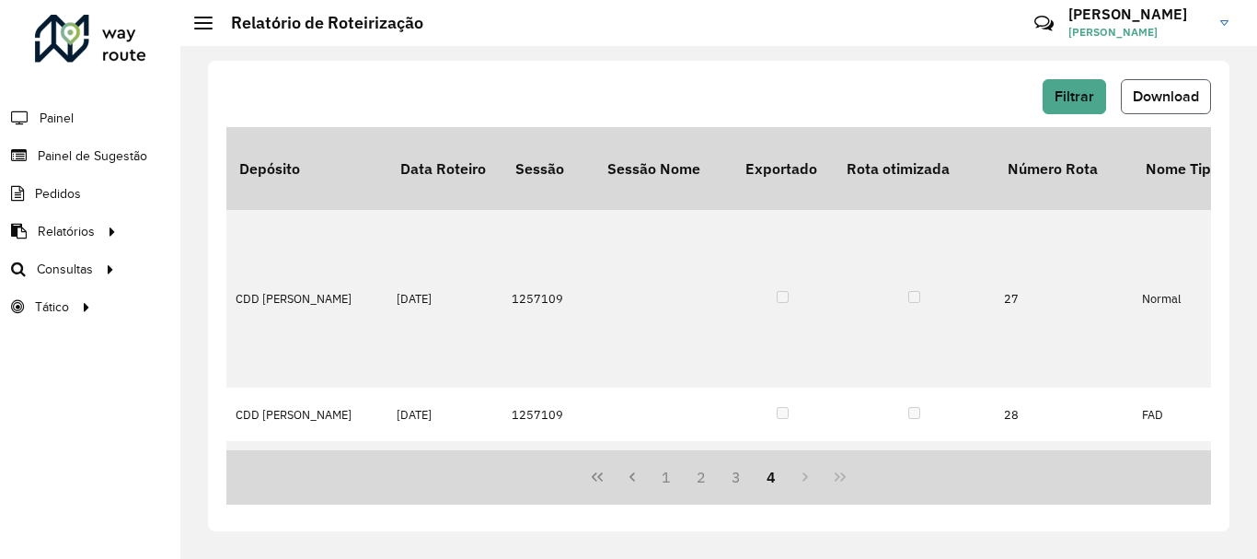
click at [1164, 86] on button "Download" at bounding box center [1166, 96] width 90 height 35
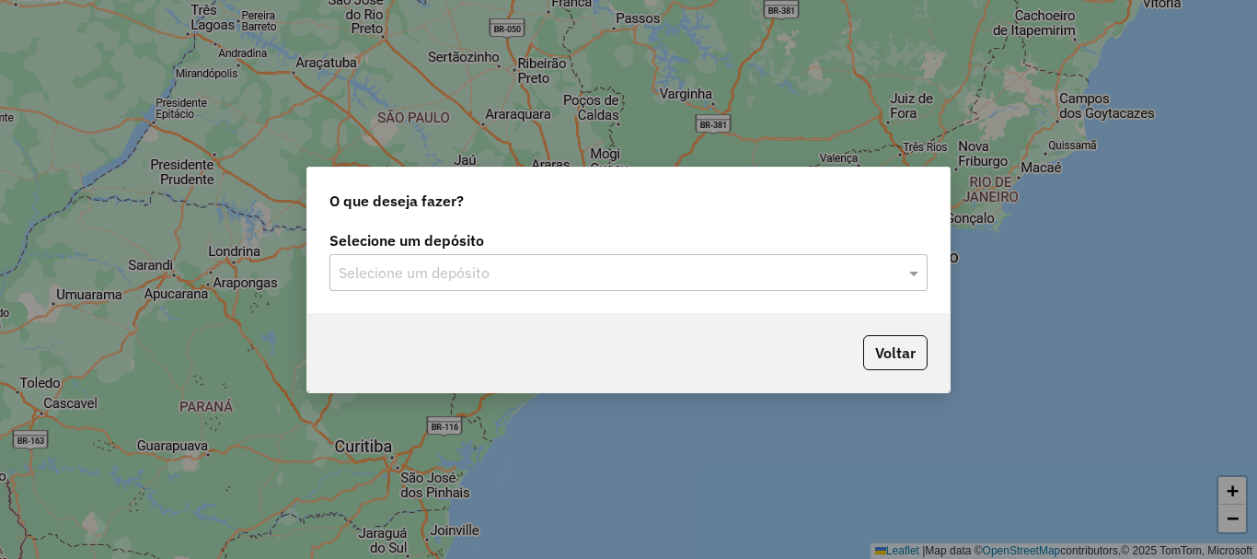
click at [417, 259] on div "Selecione um depósito" at bounding box center [628, 272] width 598 height 37
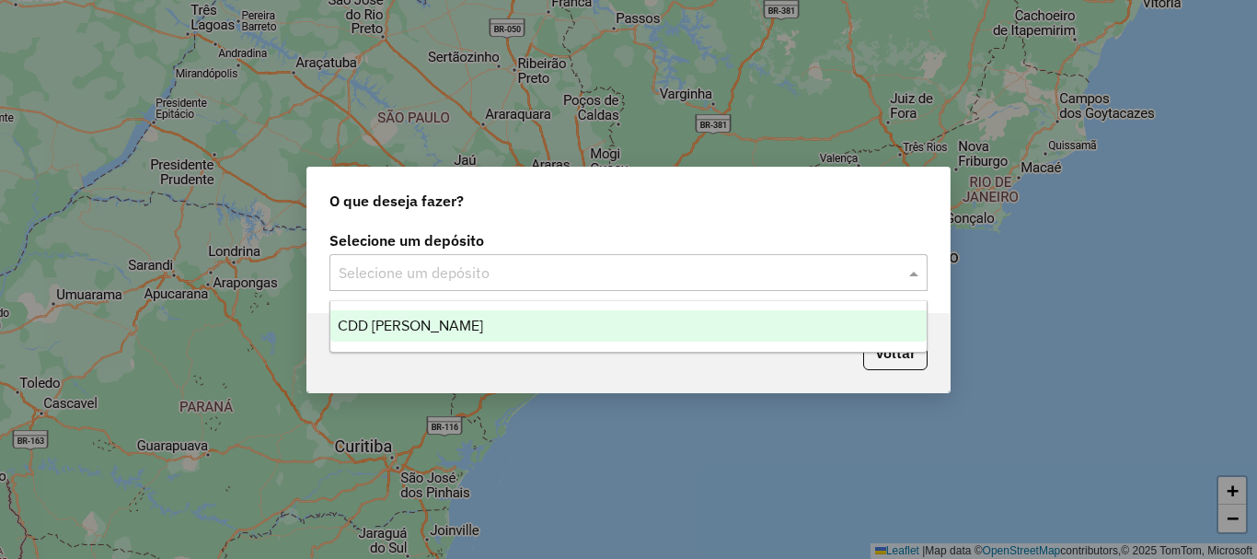
click at [397, 335] on div "CDD [PERSON_NAME]" at bounding box center [628, 325] width 596 height 31
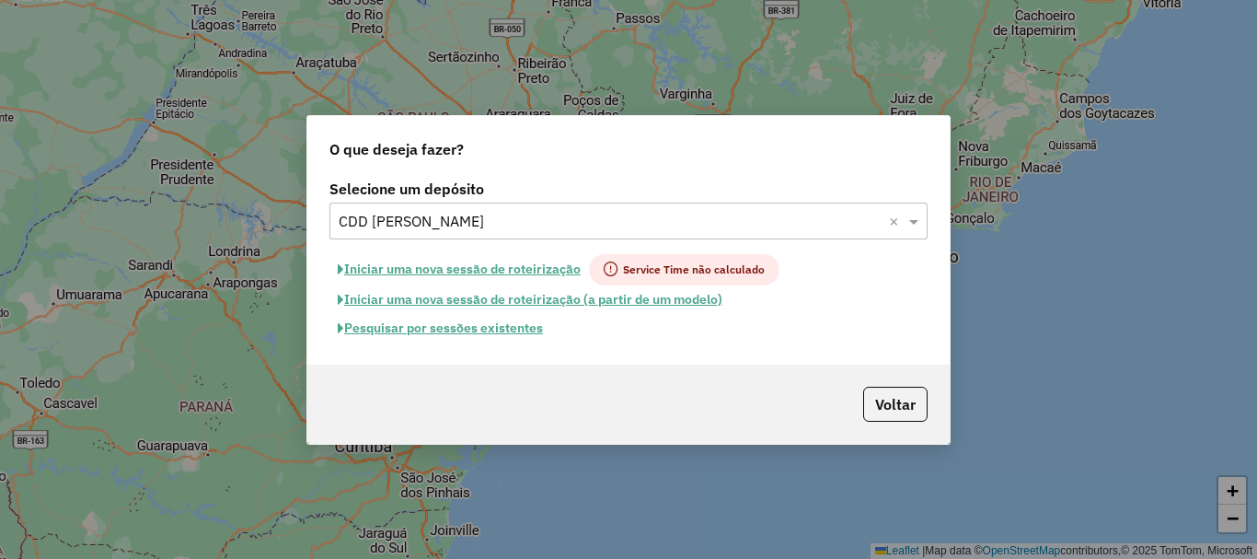
click at [464, 330] on button "Pesquisar por sessões existentes" at bounding box center [440, 328] width 222 height 29
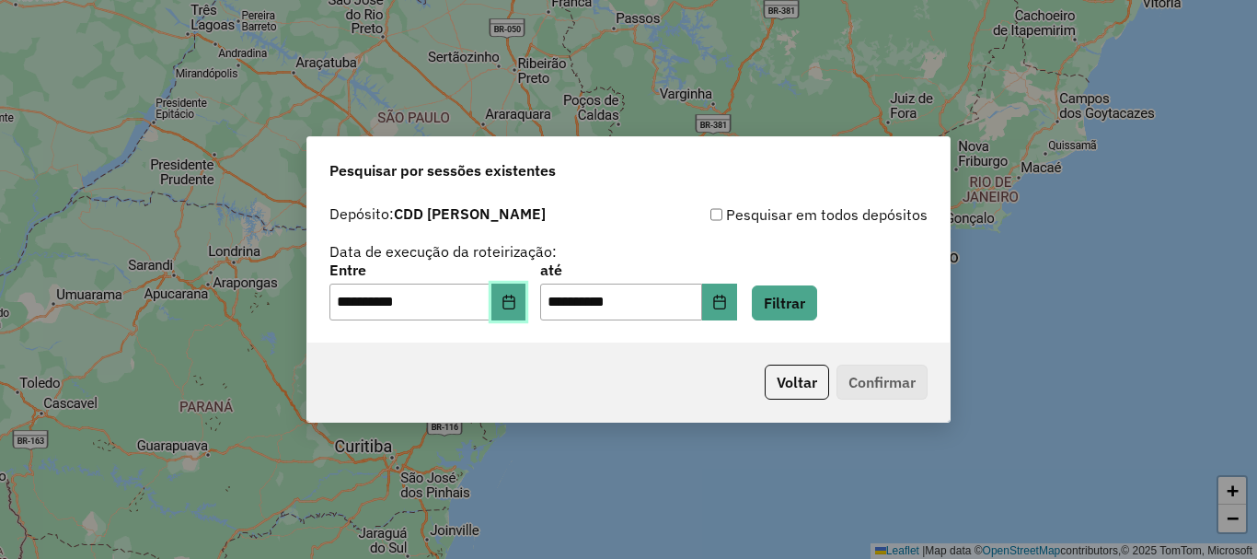
click at [526, 305] on button "Choose Date" at bounding box center [508, 301] width 35 height 37
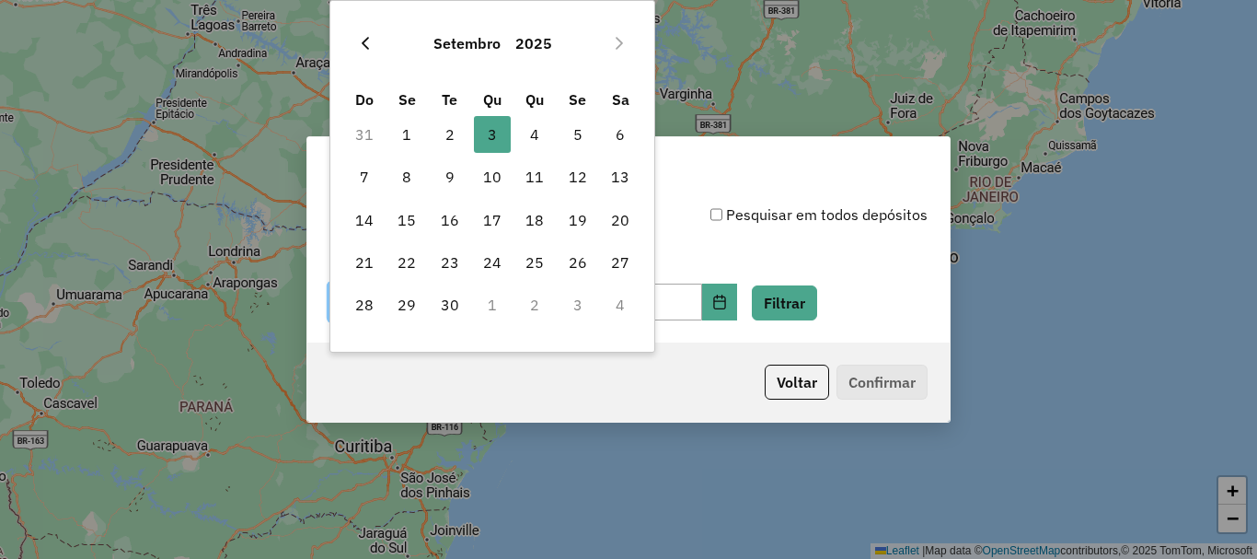
click at [361, 32] on button "Previous Month" at bounding box center [365, 43] width 29 height 29
click at [361, 33] on button "Previous Month" at bounding box center [365, 43] width 29 height 29
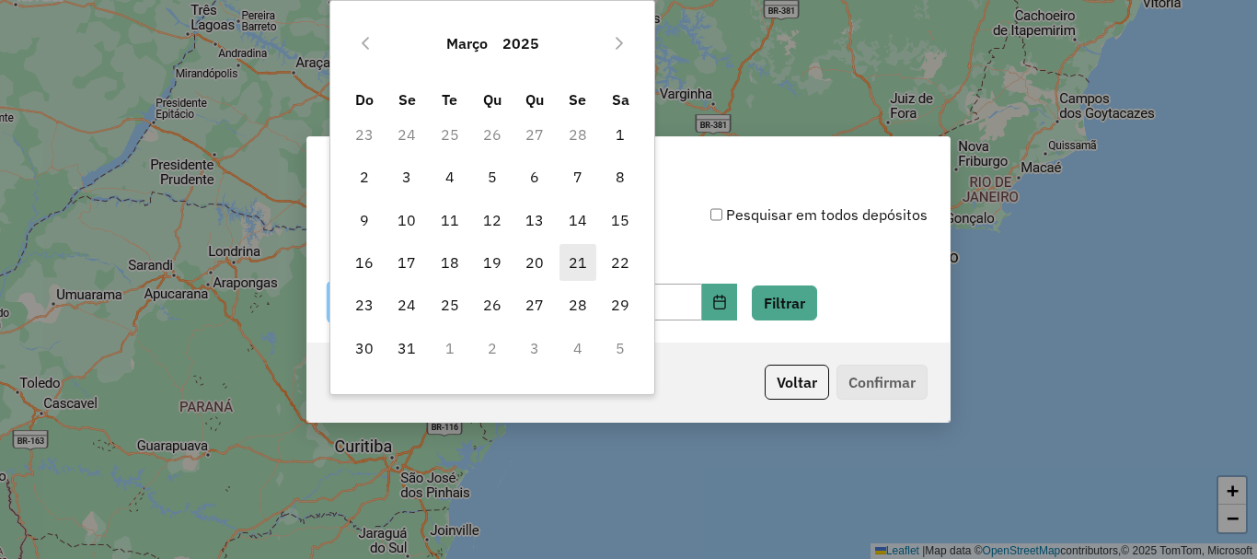
click at [573, 256] on span "21" at bounding box center [577, 262] width 37 height 37
type input "**********"
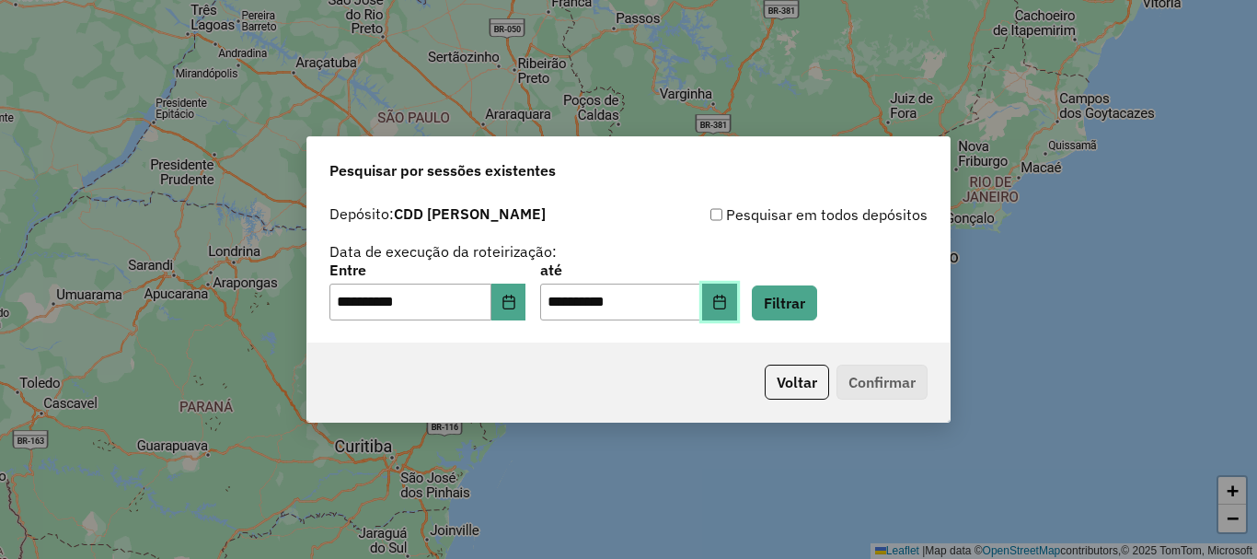
click at [727, 295] on icon "Choose Date" at bounding box center [719, 301] width 15 height 15
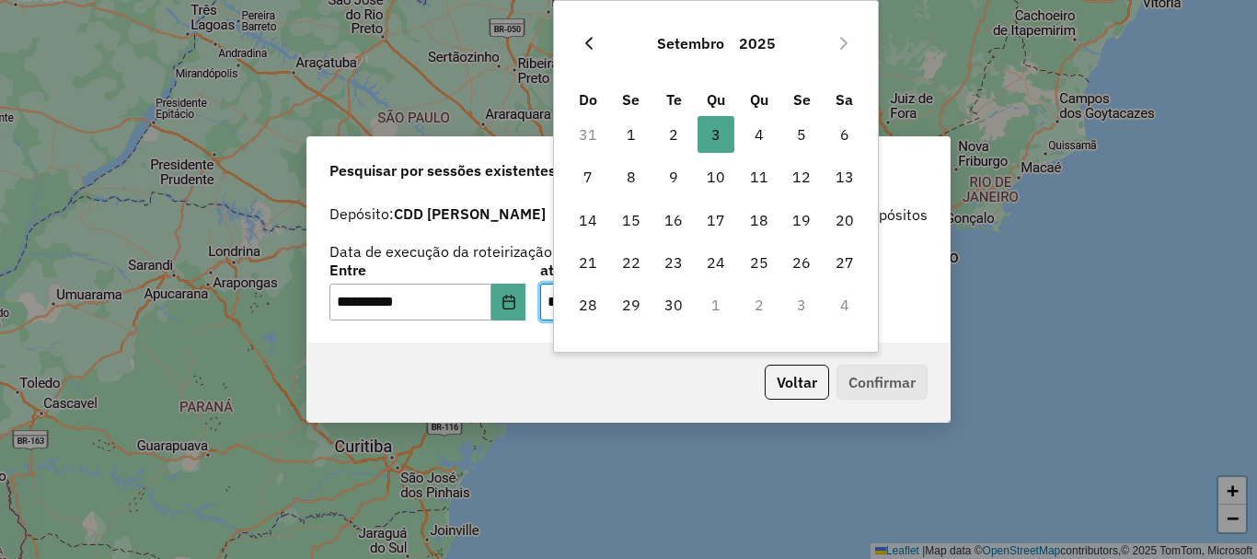
click at [587, 46] on icon "Previous Month" at bounding box center [589, 43] width 15 height 15
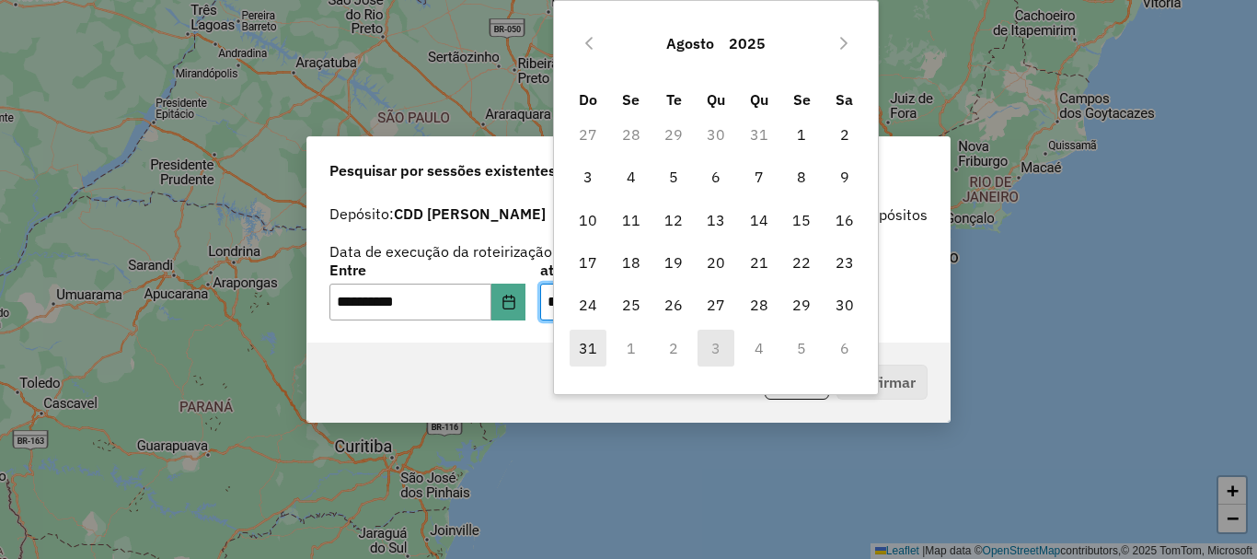
click at [591, 342] on span "31" at bounding box center [588, 347] width 37 height 37
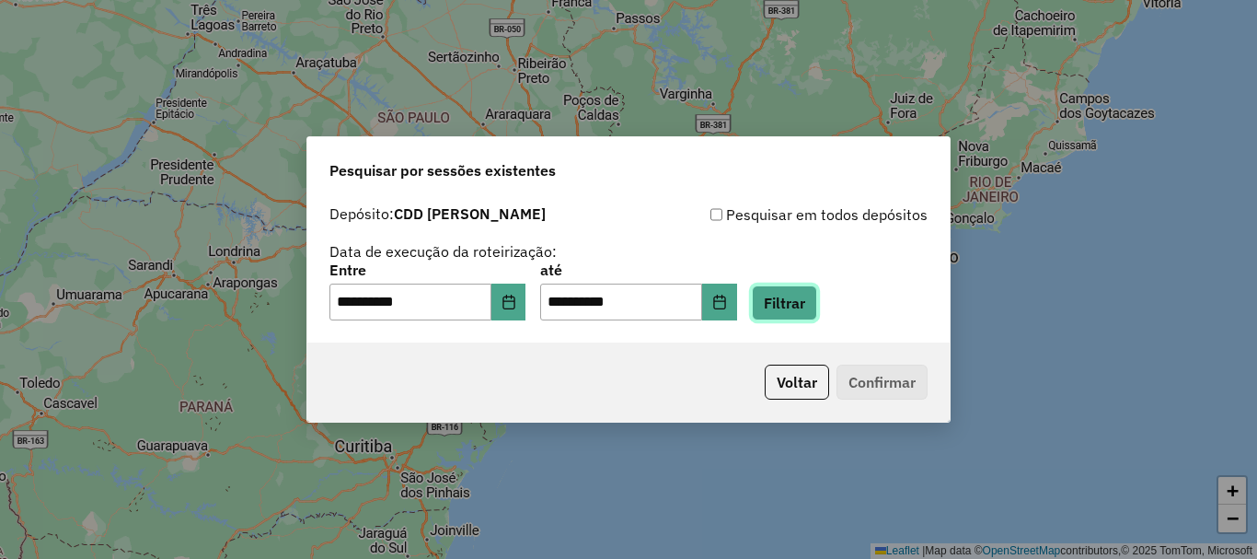
click at [797, 304] on button "Filtrar" at bounding box center [784, 302] width 65 height 35
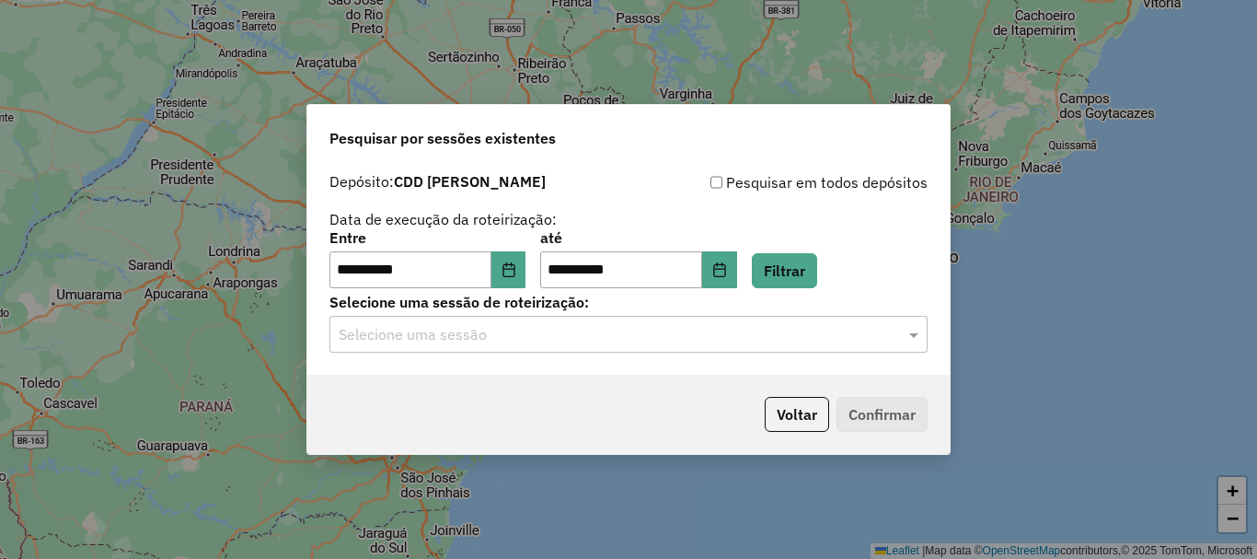
click at [602, 320] on div "Selecione uma sessão" at bounding box center [628, 334] width 598 height 37
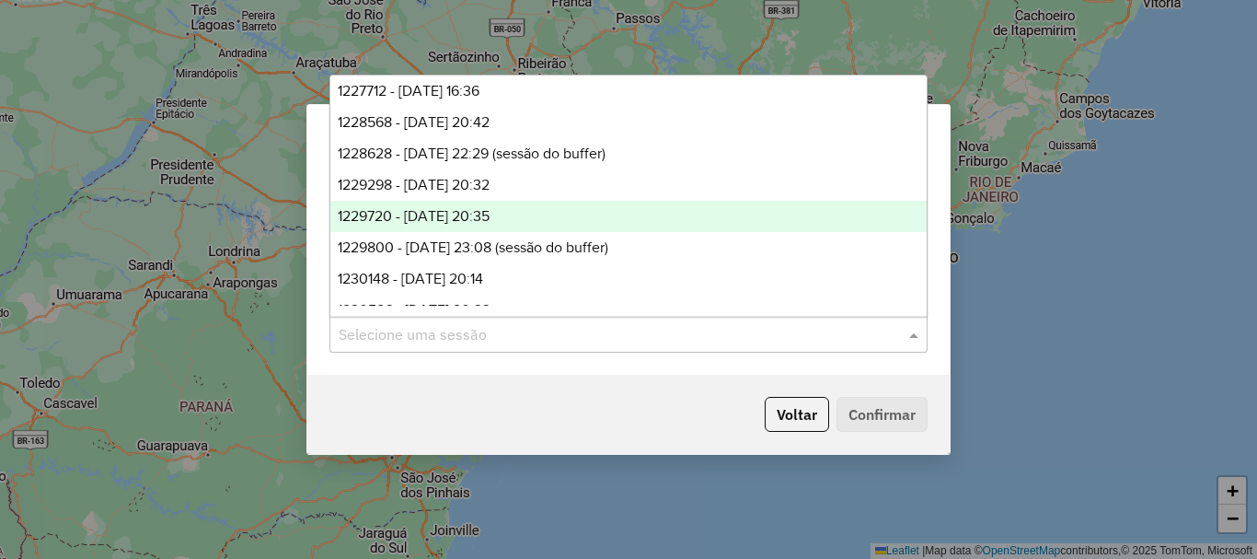
scroll to position [4986, 0]
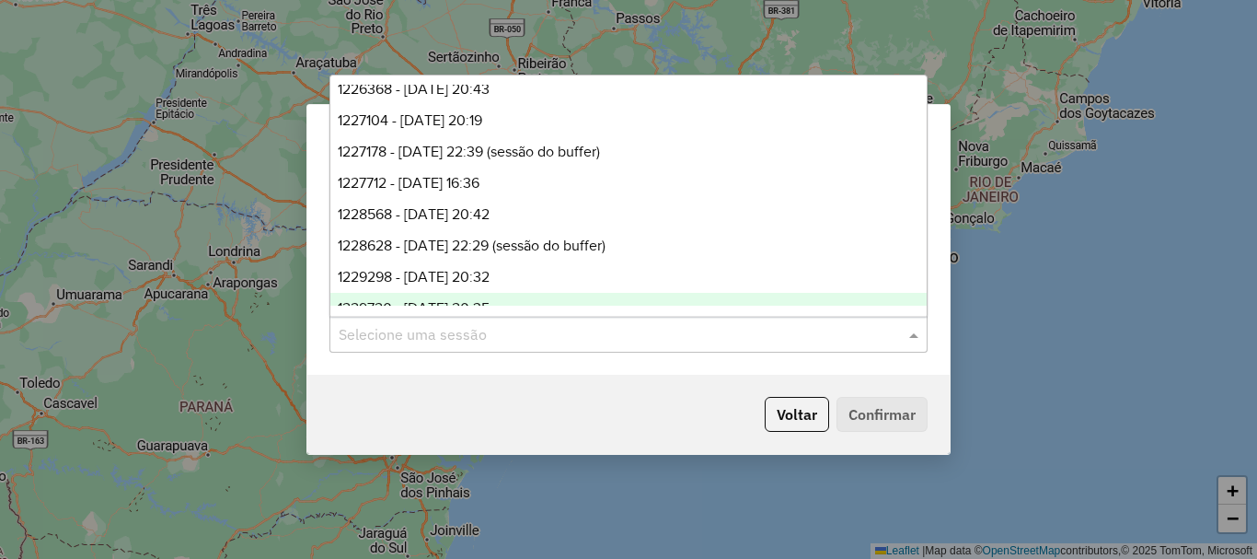
click at [529, 382] on div "Voltar Confirmar" at bounding box center [628, 414] width 642 height 79
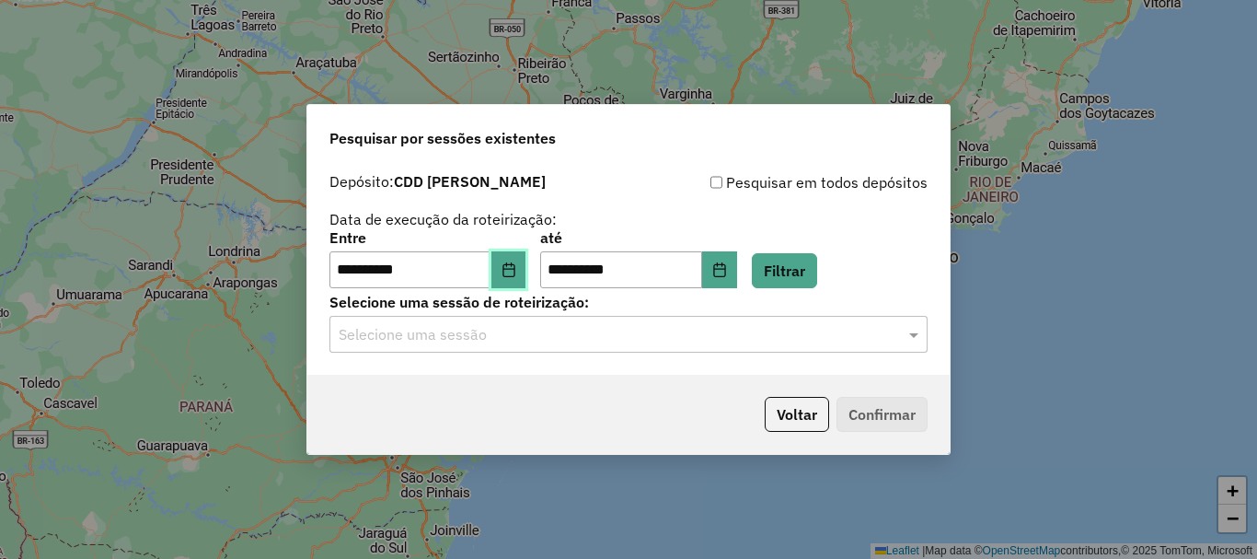
click at [525, 282] on button "Choose Date" at bounding box center [508, 269] width 35 height 37
click at [727, 276] on icon "Choose Date" at bounding box center [719, 269] width 15 height 15
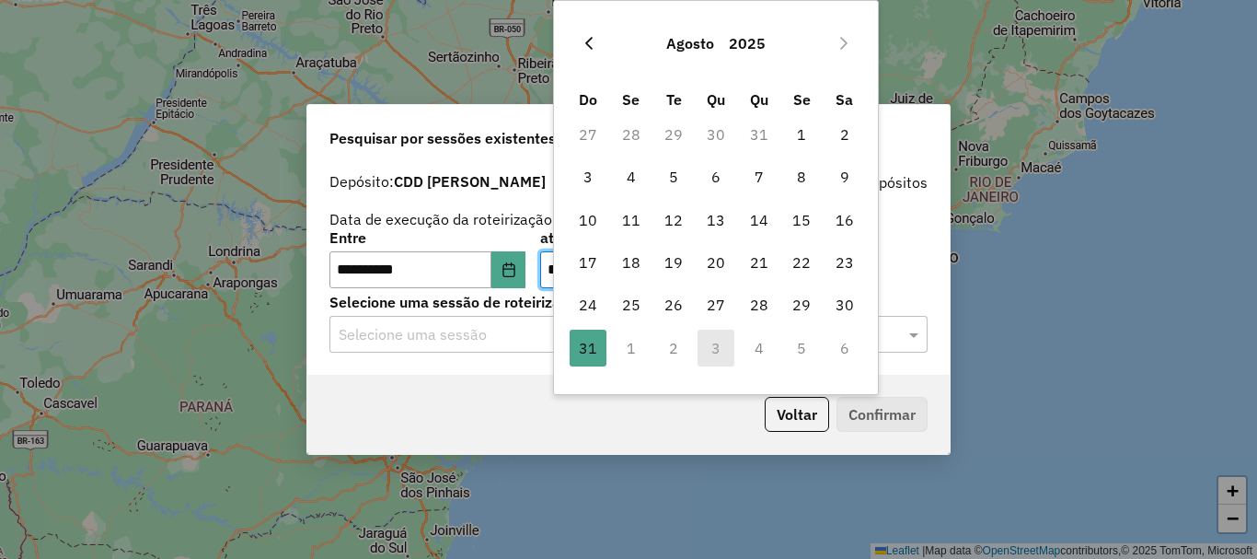
click at [604, 48] on button "Previous Month" at bounding box center [588, 43] width 29 height 29
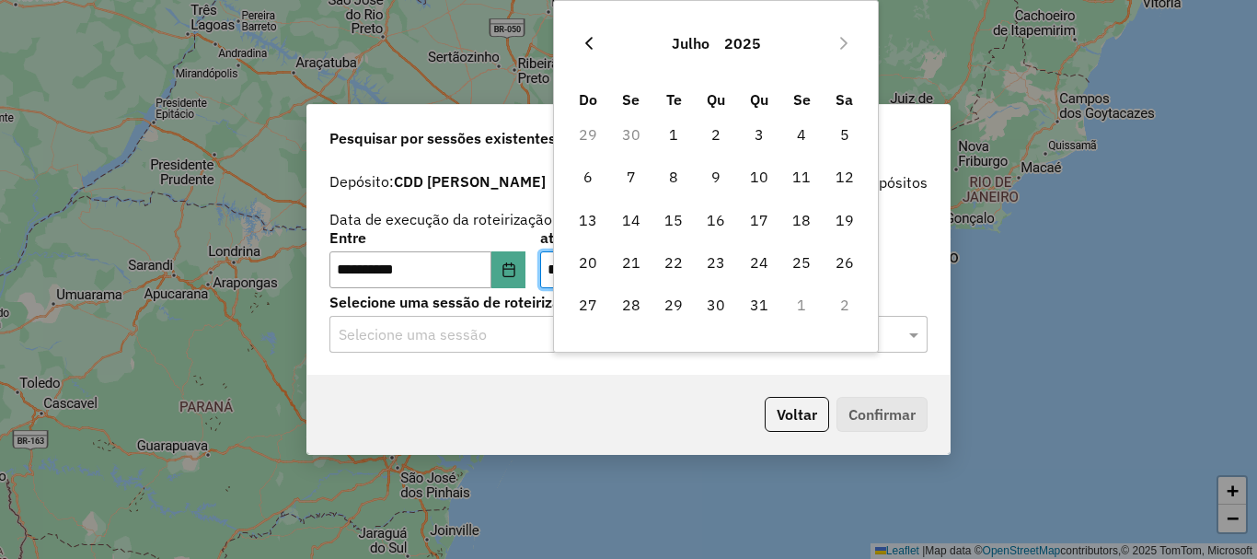
click at [588, 39] on icon "Previous Month" at bounding box center [589, 43] width 15 height 15
click at [590, 40] on icon "Previous Month" at bounding box center [589, 43] width 15 height 15
click at [806, 265] on span "21" at bounding box center [801, 262] width 37 height 37
type input "**********"
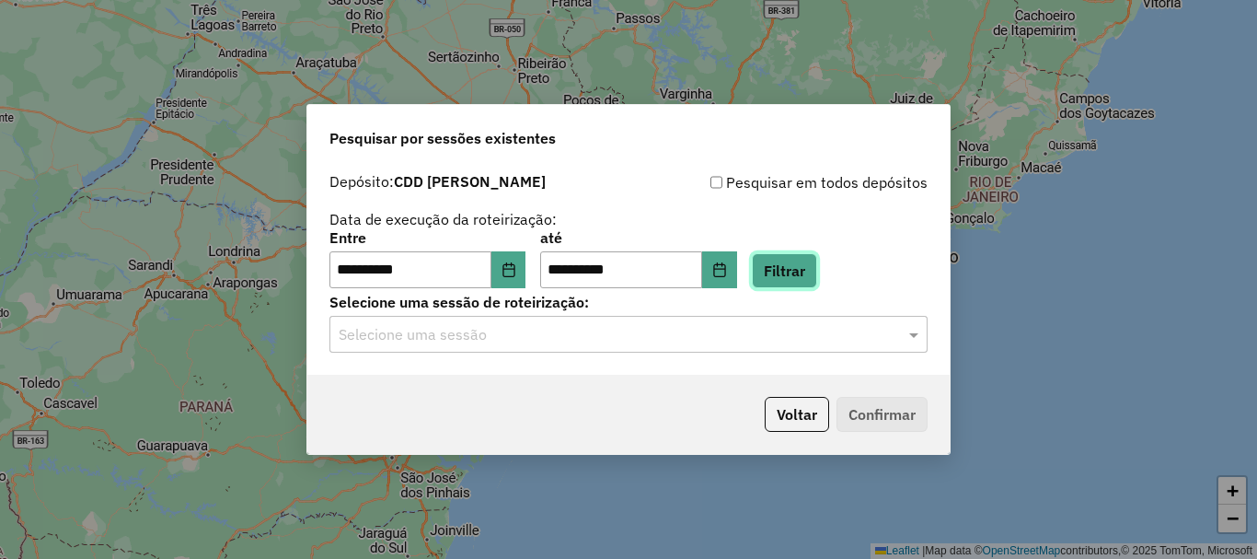
click at [798, 271] on button "Filtrar" at bounding box center [784, 270] width 65 height 35
click at [805, 334] on input "text" at bounding box center [610, 335] width 543 height 22
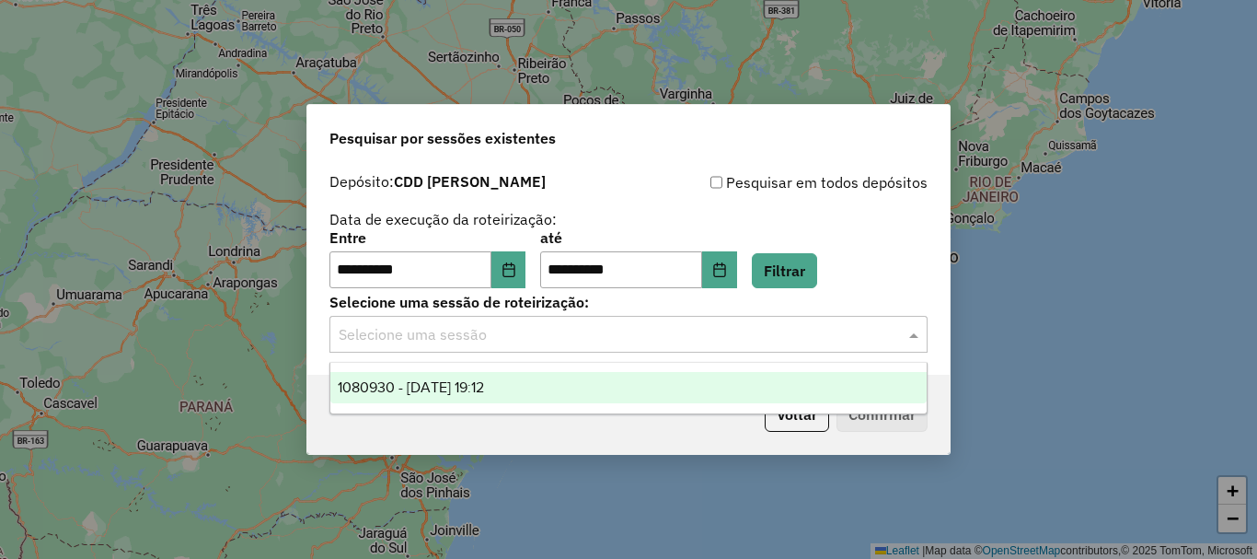
click at [484, 379] on span "1080930 - 21/03/2025 19:12" at bounding box center [411, 387] width 146 height 16
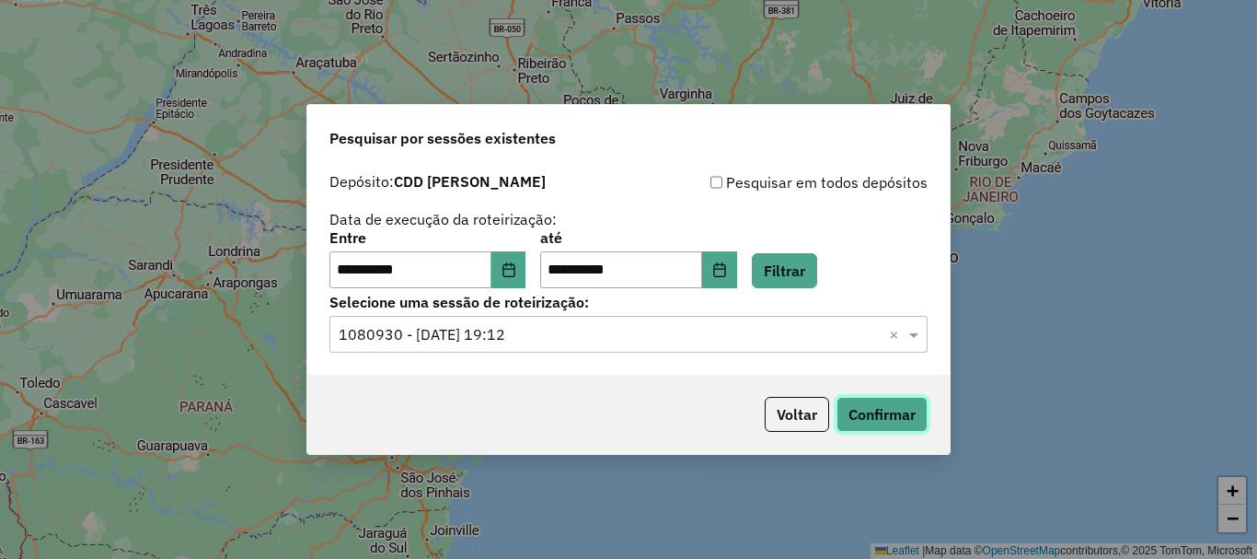
click at [873, 411] on button "Confirmar" at bounding box center [881, 414] width 91 height 35
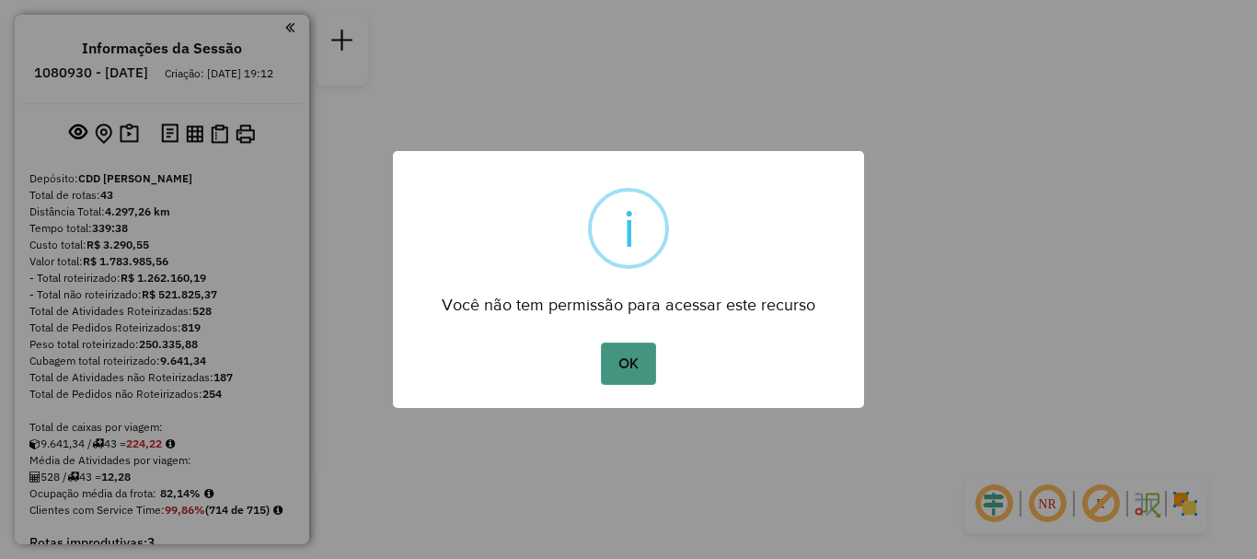
click at [620, 359] on button "OK" at bounding box center [628, 363] width 54 height 42
